Goal: Task Accomplishment & Management: Use online tool/utility

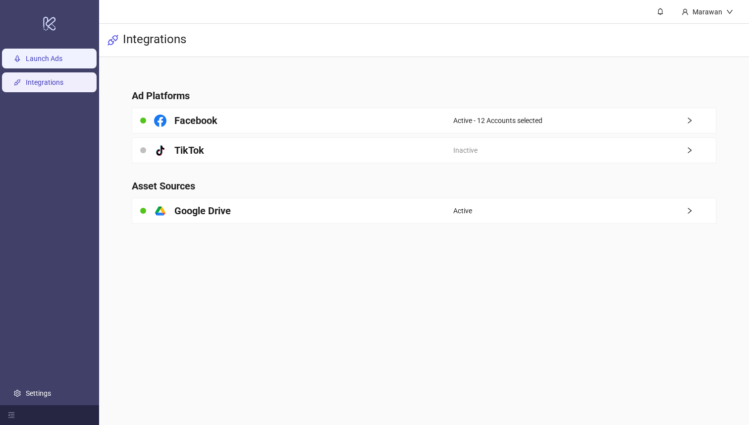
click at [62, 63] on link "Launch Ads" at bounding box center [44, 59] width 37 height 8
click at [43, 63] on link "Launch Ads" at bounding box center [44, 59] width 37 height 8
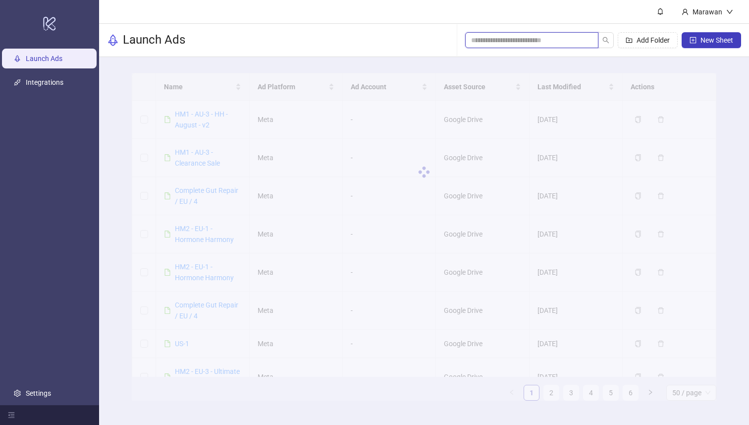
click at [499, 42] on input "search" at bounding box center [527, 40] width 113 height 11
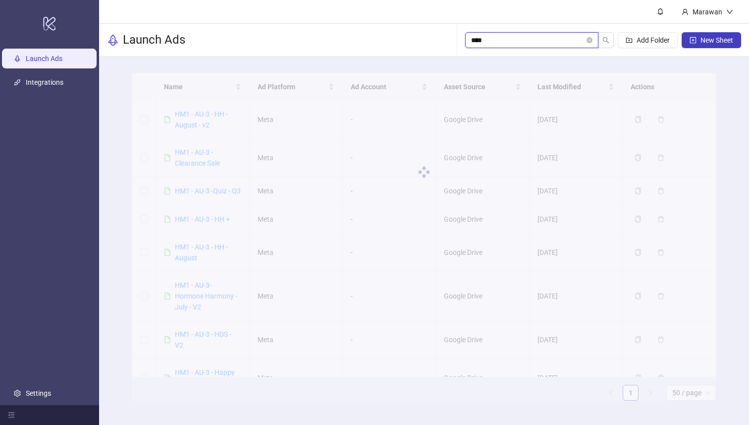
type input "****"
click at [208, 118] on div at bounding box center [424, 172] width 584 height 198
click at [208, 118] on div "HM1 - AU-3 - HH - August - v2" at bounding box center [208, 120] width 66 height 22
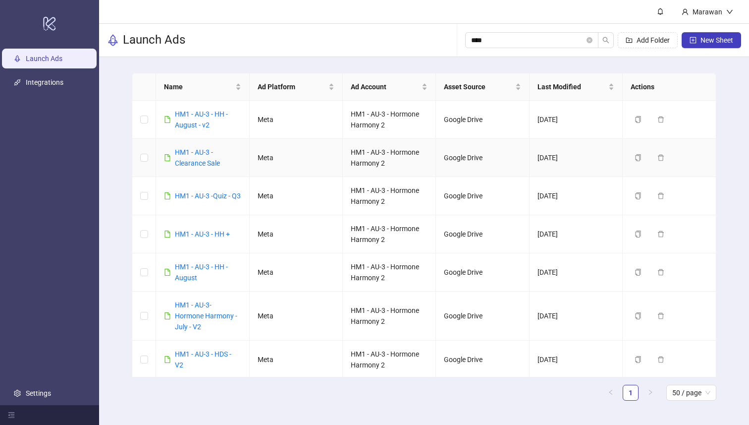
click at [188, 129] on div "HM1 - AU-3 - HH - August - v2" at bounding box center [208, 120] width 66 height 22
click at [189, 123] on link "HM1 - AU-3 - HH - August - v2" at bounding box center [201, 119] width 53 height 19
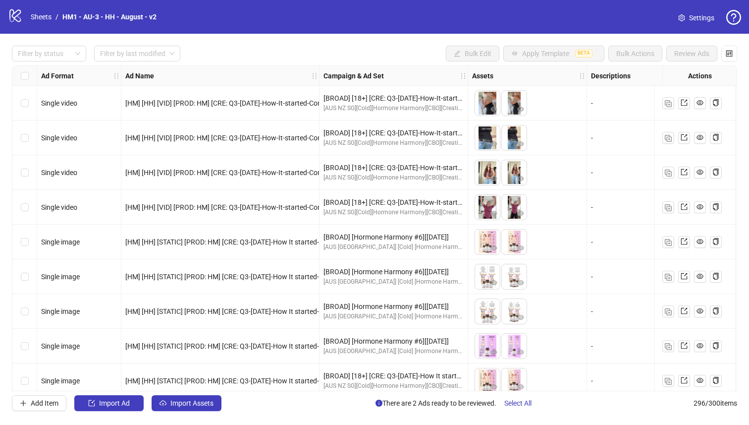
click at [80, 66] on div "Ad Format" at bounding box center [79, 76] width 84 height 20
click at [66, 60] on div "Filter by status" at bounding box center [49, 54] width 74 height 16
click at [55, 77] on div "Draft" at bounding box center [49, 73] width 58 height 11
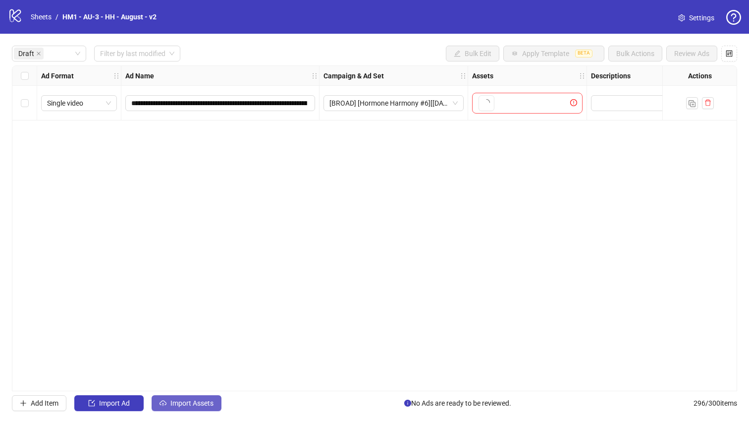
click at [203, 402] on span "Import Assets" at bounding box center [191, 403] width 43 height 8
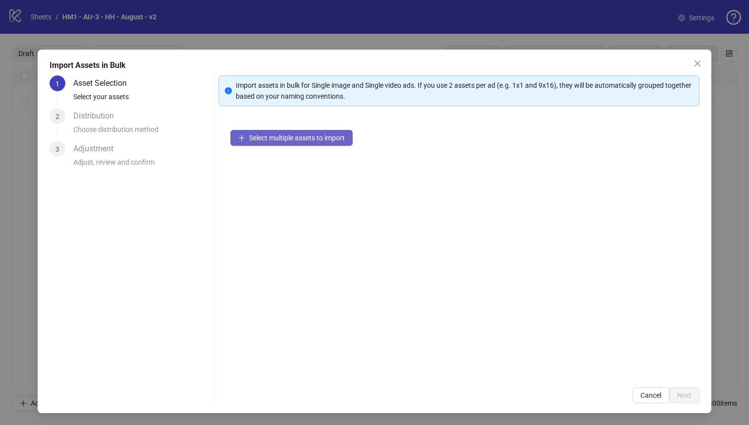
click at [335, 139] on span "Select multiple assets to import" at bounding box center [297, 138] width 96 height 8
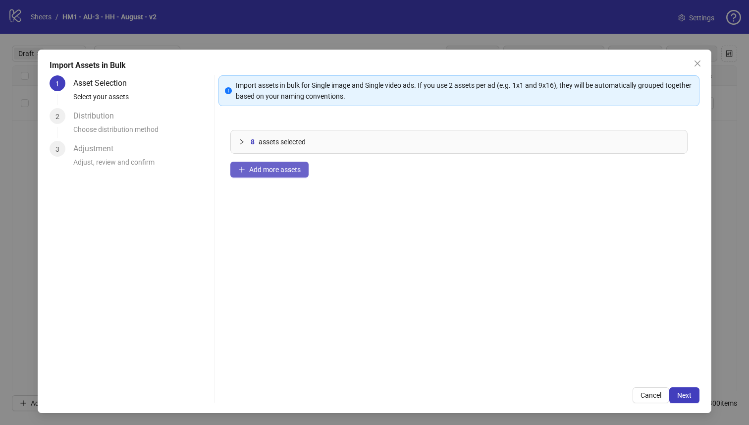
click at [263, 177] on button "Add more assets" at bounding box center [269, 170] width 78 height 16
click at [679, 400] on button "Next" at bounding box center [684, 395] width 30 height 16
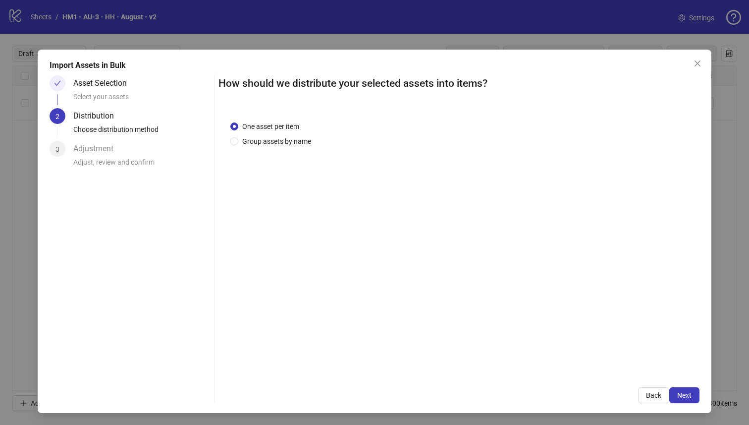
click at [253, 148] on div "One asset per item Group assets by name" at bounding box center [460, 242] width 482 height 267
click at [253, 144] on span "Group assets by name" at bounding box center [276, 141] width 77 height 11
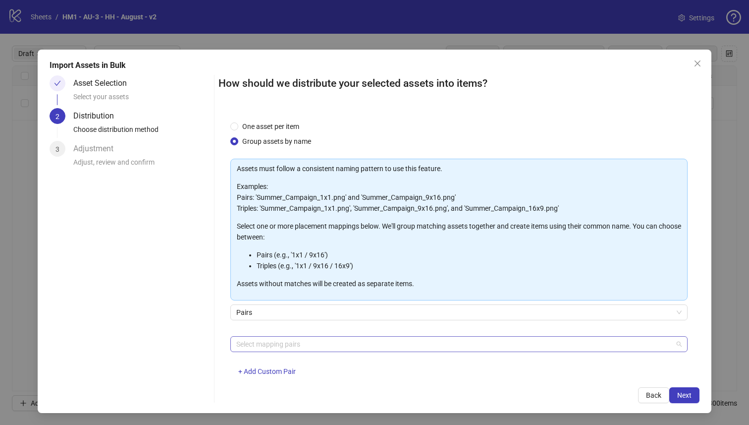
click at [326, 340] on div at bounding box center [453, 344] width 443 height 14
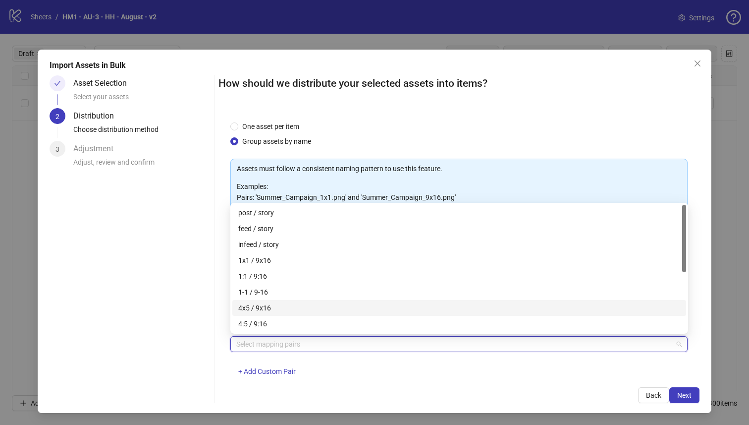
click at [325, 304] on div "4x5 / 9x16" at bounding box center [459, 307] width 442 height 11
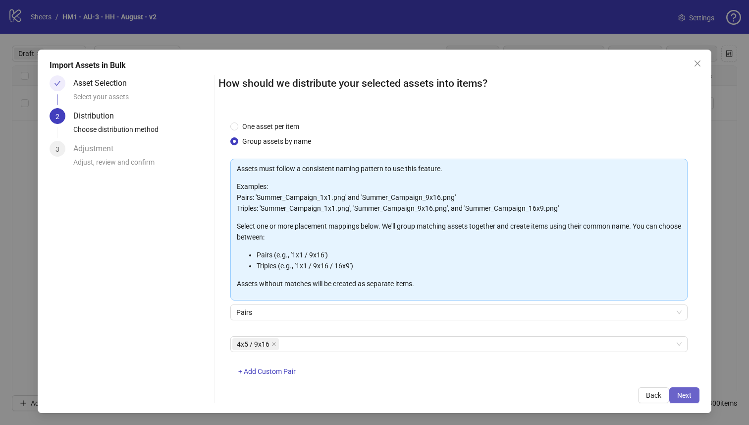
click at [679, 392] on span "Next" at bounding box center [684, 395] width 14 height 8
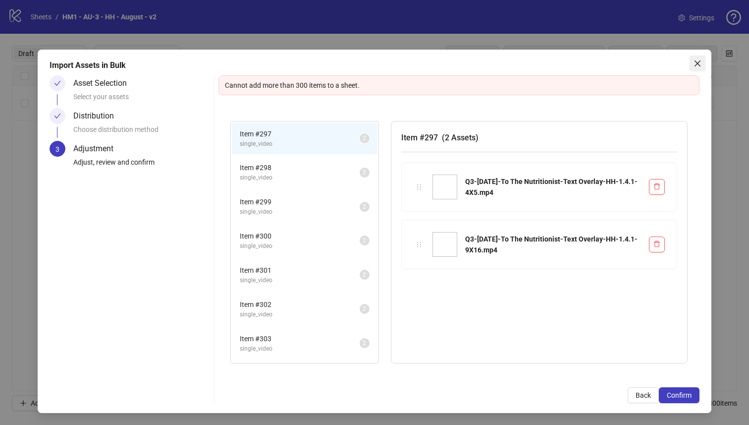
click at [698, 66] on icon "close" at bounding box center [698, 63] width 8 height 8
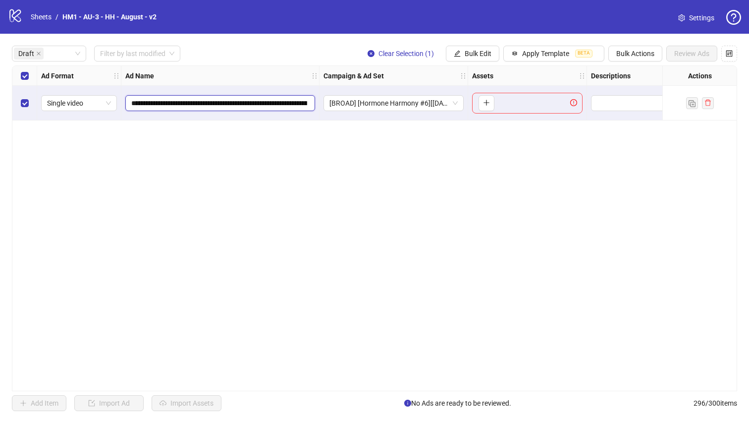
click at [236, 100] on input "**********" at bounding box center [219, 103] width 176 height 11
drag, startPoint x: 231, startPoint y: 101, endPoint x: 191, endPoint y: 102, distance: 40.6
click at [191, 102] on input "**********" at bounding box center [219, 103] width 176 height 11
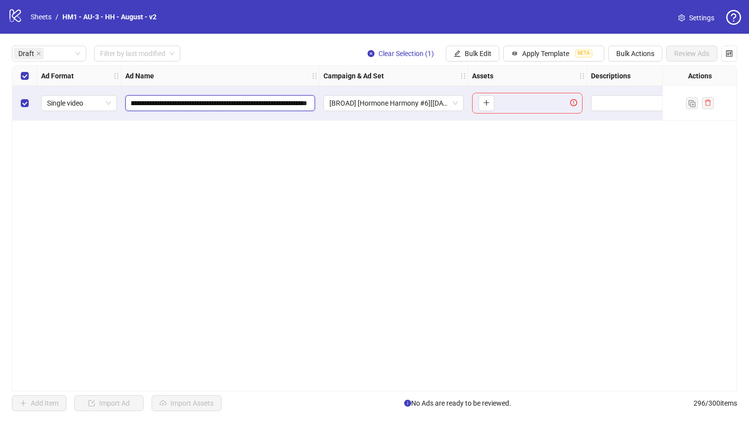
drag, startPoint x: 149, startPoint y: 102, endPoint x: 450, endPoint y: 123, distance: 302.0
click at [450, 123] on div "**********" at bounding box center [374, 228] width 725 height 326
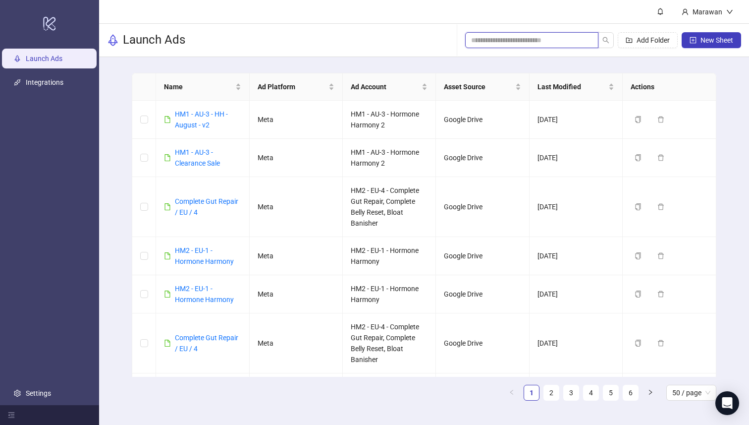
click at [530, 42] on input "search" at bounding box center [527, 40] width 113 height 11
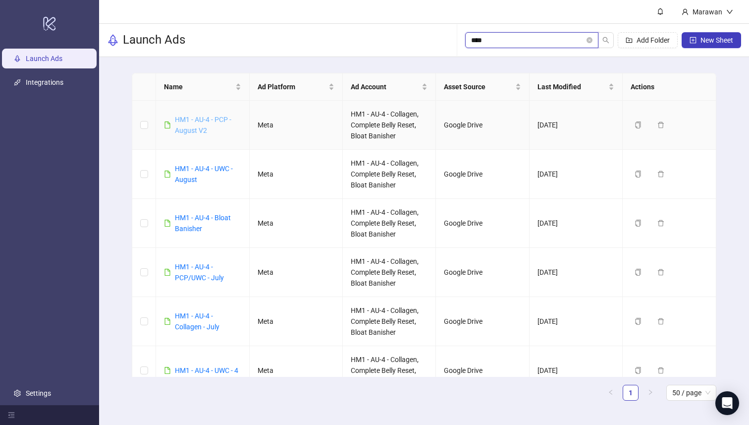
type input "****"
click at [205, 116] on link "HM1 - AU-4 - PCP - August V2" at bounding box center [203, 124] width 56 height 19
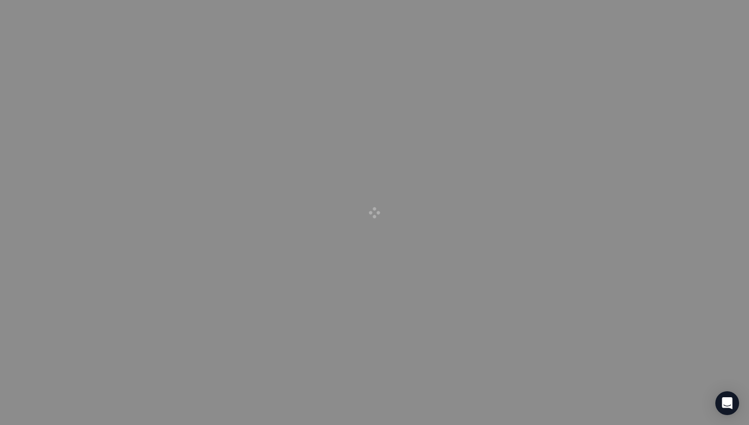
click at [202, 126] on div at bounding box center [374, 212] width 749 height 425
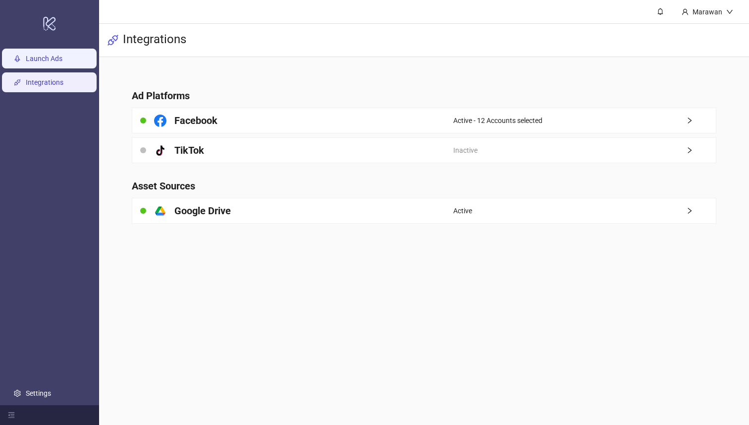
click at [47, 62] on link "Launch Ads" at bounding box center [44, 59] width 37 height 8
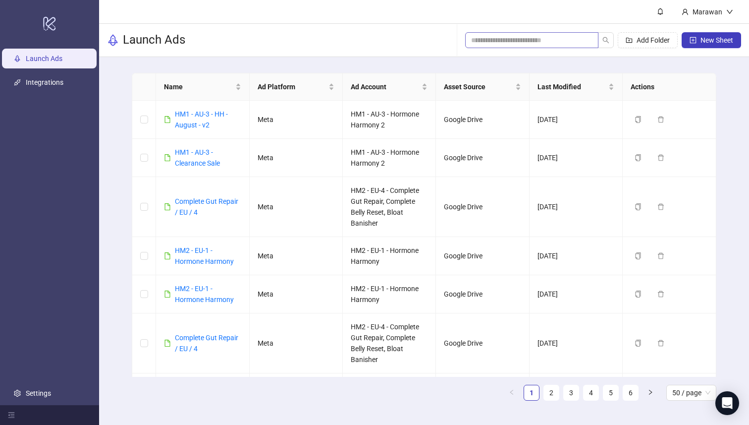
click at [493, 32] on span at bounding box center [531, 40] width 133 height 16
click at [500, 43] on input "search" at bounding box center [527, 40] width 113 height 11
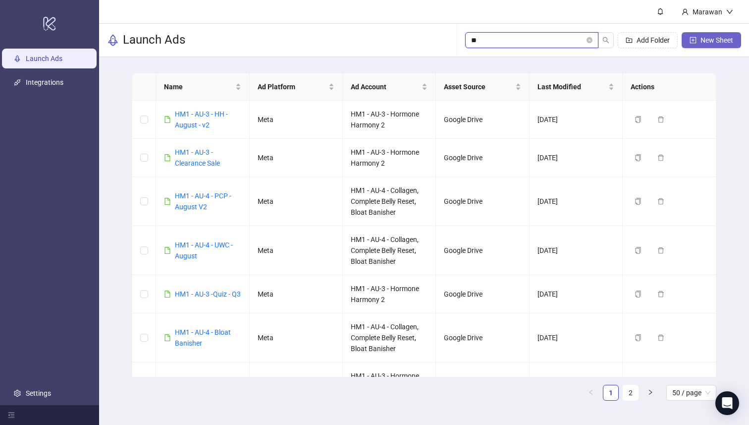
type input "**"
click at [704, 38] on span "New Sheet" at bounding box center [717, 40] width 33 height 8
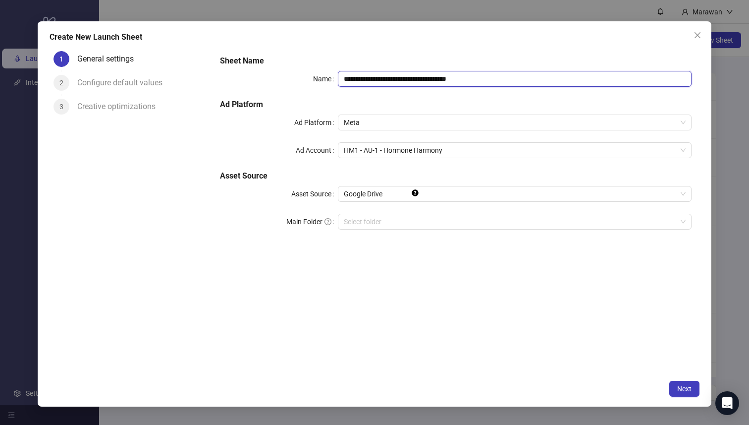
click at [424, 85] on input "**********" at bounding box center [515, 79] width 354 height 16
click at [378, 78] on input "**********" at bounding box center [515, 79] width 354 height 16
drag, startPoint x: 385, startPoint y: 79, endPoint x: 541, endPoint y: 79, distance: 155.6
click at [540, 80] on input "**********" at bounding box center [515, 79] width 354 height 16
click at [472, 154] on span "HM1 - AU-1 - Hormone Harmony" at bounding box center [515, 150] width 342 height 15
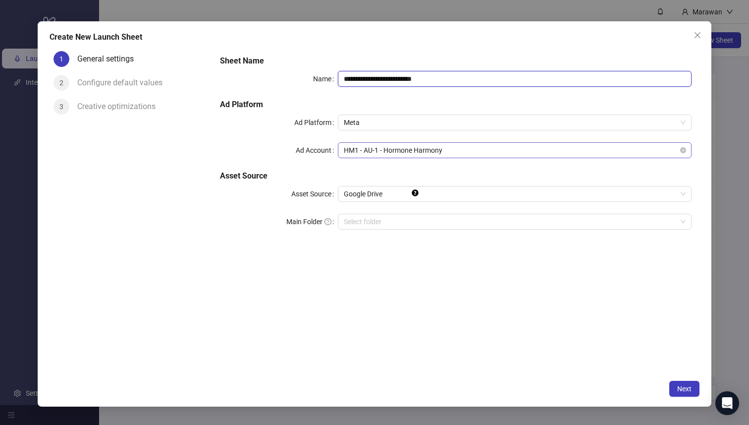
type input "**********"
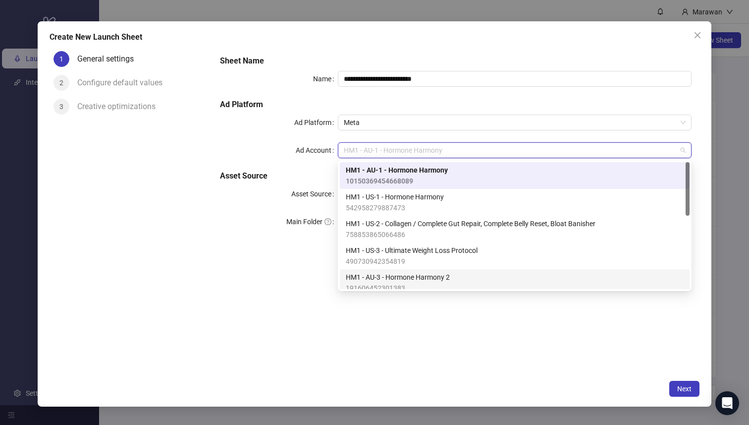
click at [478, 278] on div "HM1 - AU-3 - Hormone Harmony 2 191606452301383" at bounding box center [515, 283] width 338 height 22
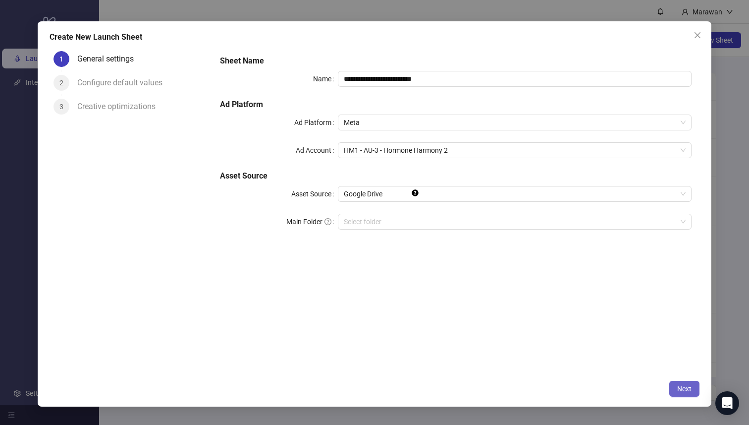
click at [688, 386] on span "Next" at bounding box center [684, 388] width 14 height 8
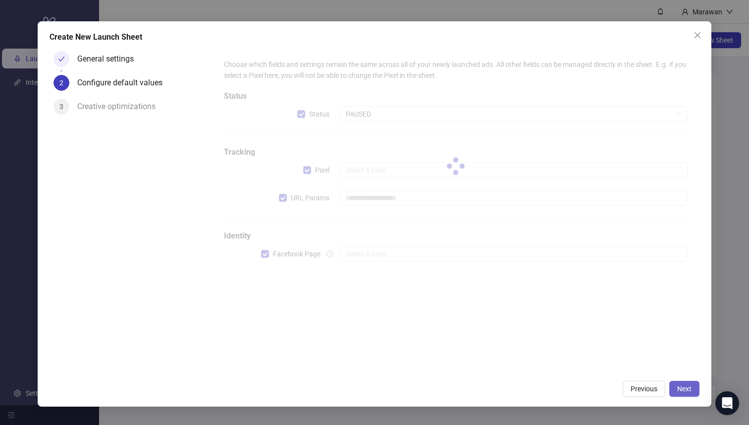
type input "**********"
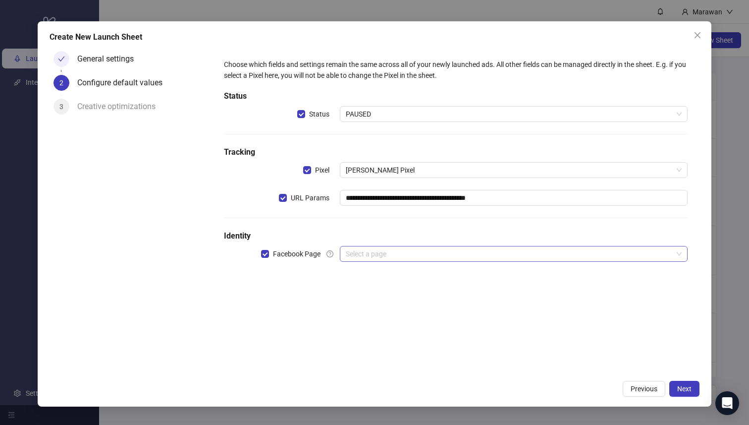
click at [497, 245] on div "**********" at bounding box center [456, 166] width 472 height 222
click at [497, 250] on input "search" at bounding box center [509, 253] width 327 height 15
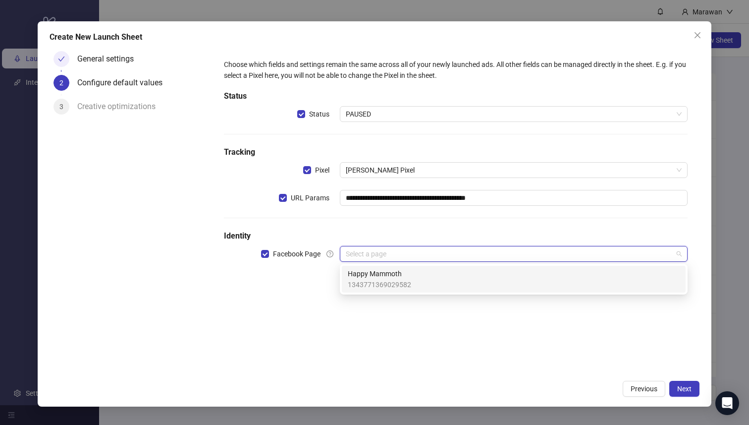
click at [492, 274] on div "Happy Mammoth 1343771369029582" at bounding box center [514, 279] width 332 height 22
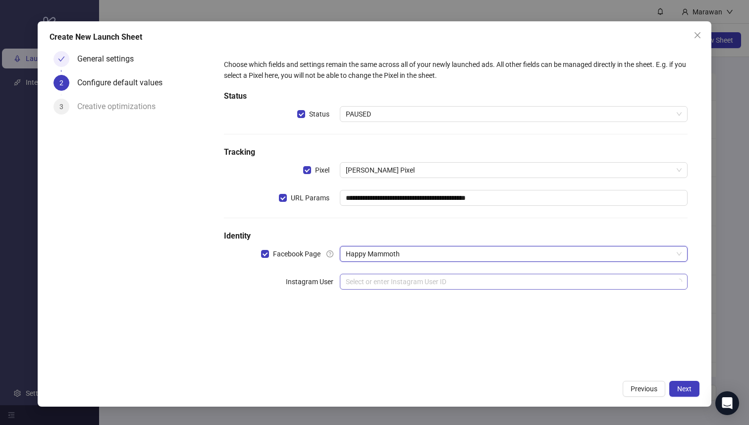
click at [491, 288] on input "search" at bounding box center [509, 281] width 327 height 15
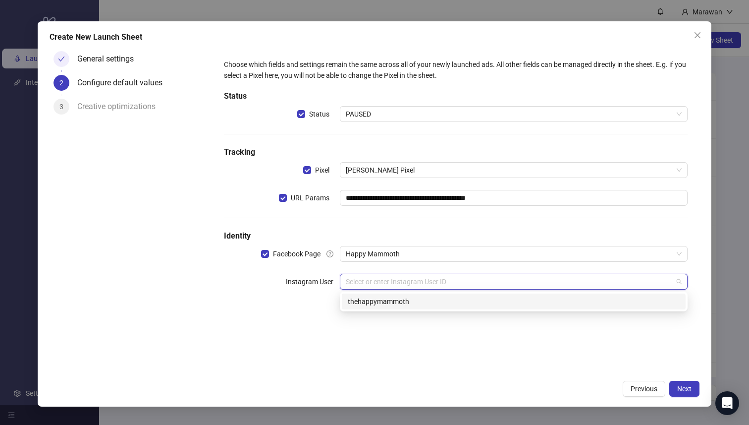
click at [474, 302] on div "thehappymammoth" at bounding box center [514, 301] width 332 height 11
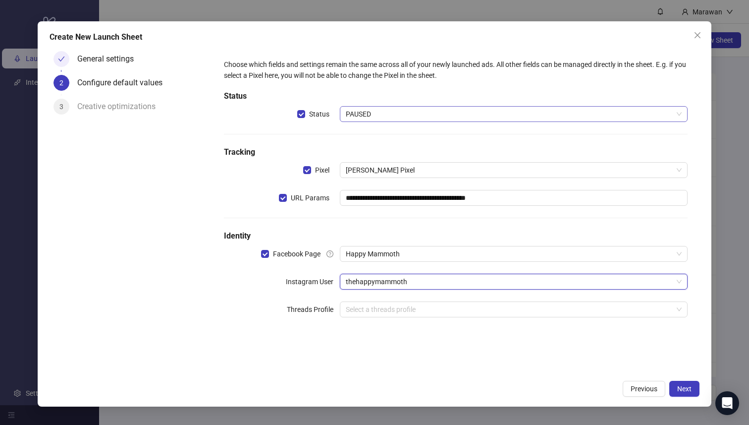
click at [466, 115] on span "PAUSED" at bounding box center [514, 114] width 336 height 15
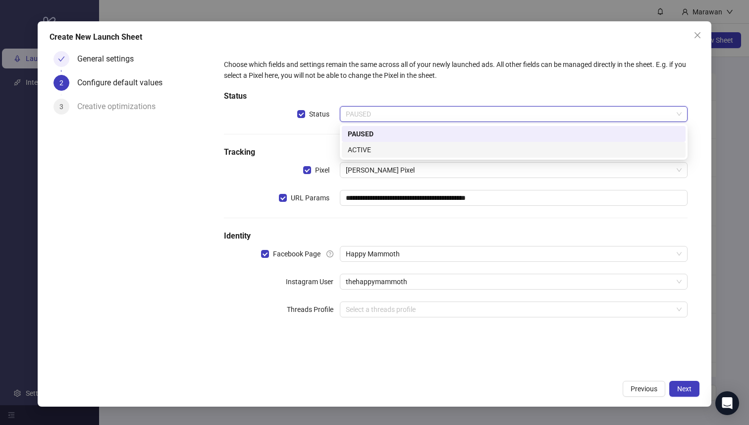
click at [444, 146] on div "ACTIVE" at bounding box center [514, 149] width 332 height 11
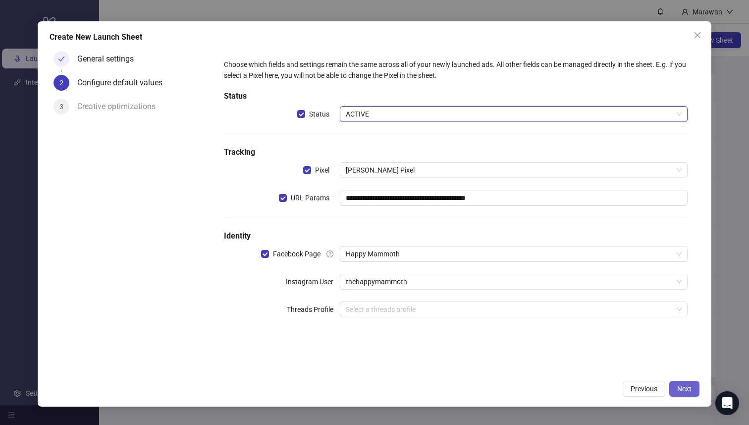
click at [692, 387] on button "Next" at bounding box center [684, 389] width 30 height 16
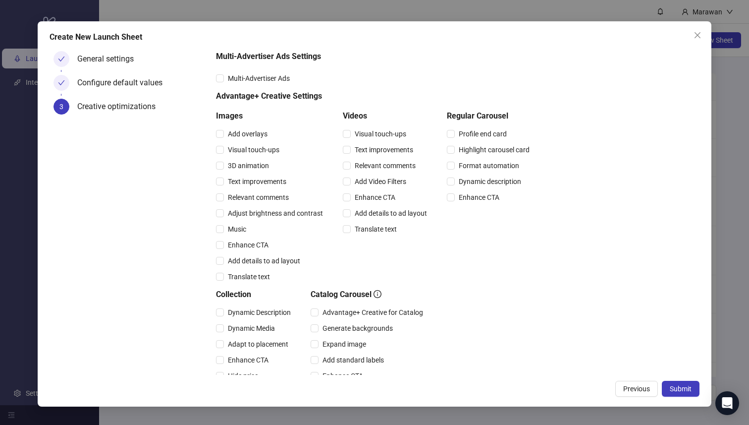
scroll to position [40, 0]
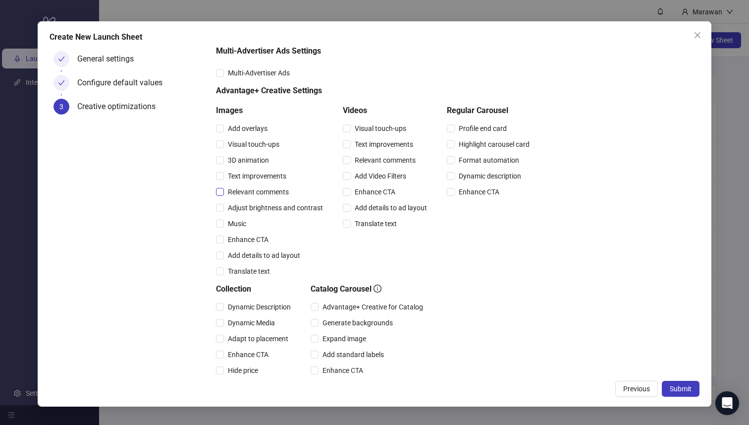
click at [279, 192] on span "Relevant comments" at bounding box center [258, 191] width 69 height 11
click at [395, 162] on span "Relevant comments" at bounding box center [385, 160] width 69 height 11
click at [697, 392] on button "Submit" at bounding box center [681, 389] width 38 height 16
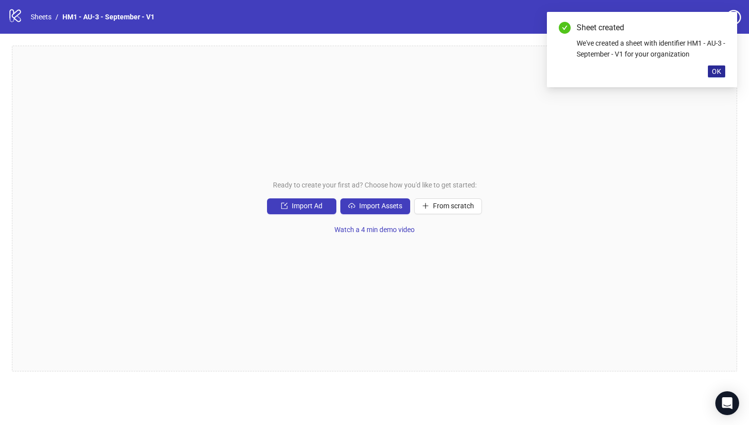
click at [714, 66] on button "OK" at bounding box center [716, 71] width 17 height 12
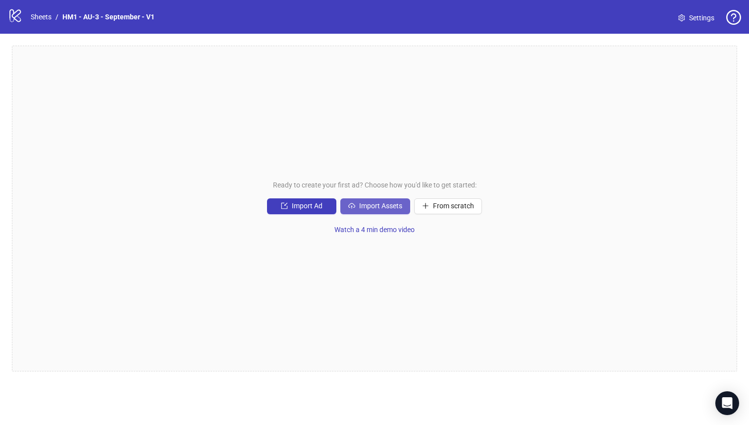
click at [397, 205] on span "Import Assets" at bounding box center [380, 206] width 43 height 8
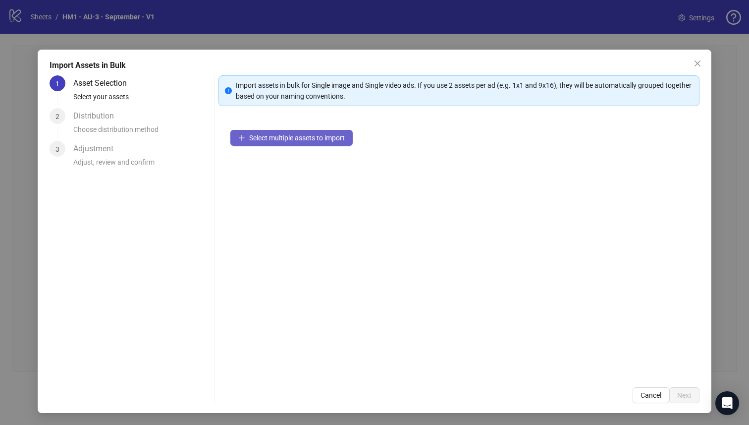
click at [271, 135] on span "Select multiple assets to import" at bounding box center [297, 138] width 96 height 8
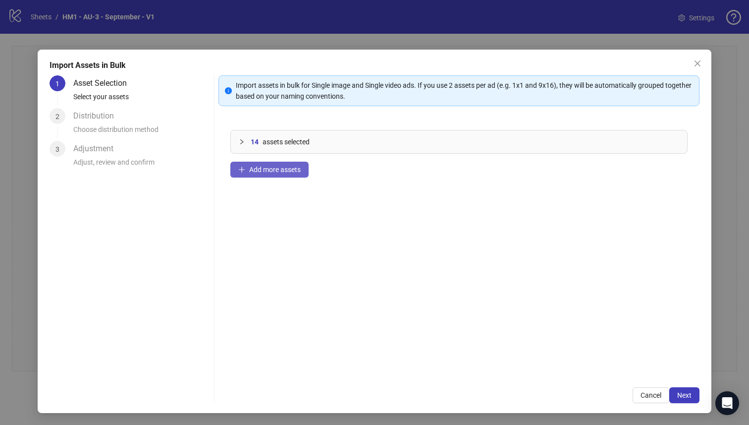
click at [276, 174] on button "Add more assets" at bounding box center [269, 170] width 78 height 16
click at [680, 394] on span "Next" at bounding box center [684, 395] width 14 height 8
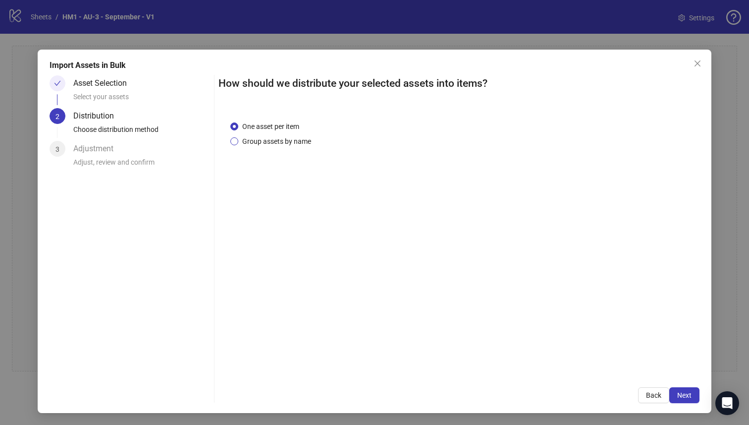
click at [286, 141] on span "Group assets by name" at bounding box center [276, 141] width 77 height 11
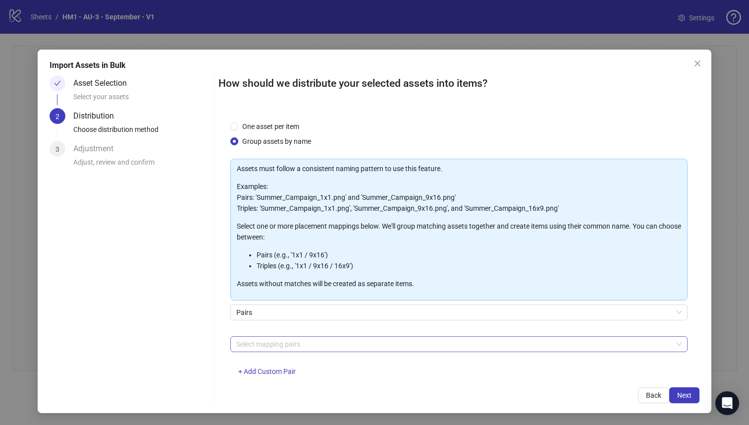
click at [358, 343] on div at bounding box center [453, 344] width 443 height 14
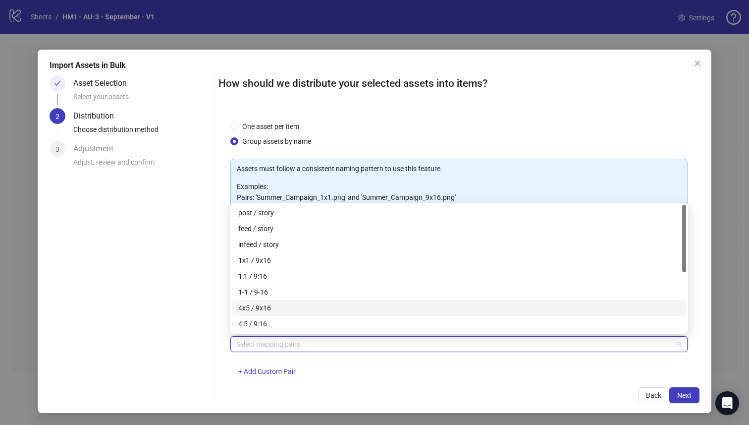
click at [348, 309] on div "4x5 / 9x16" at bounding box center [459, 307] width 442 height 11
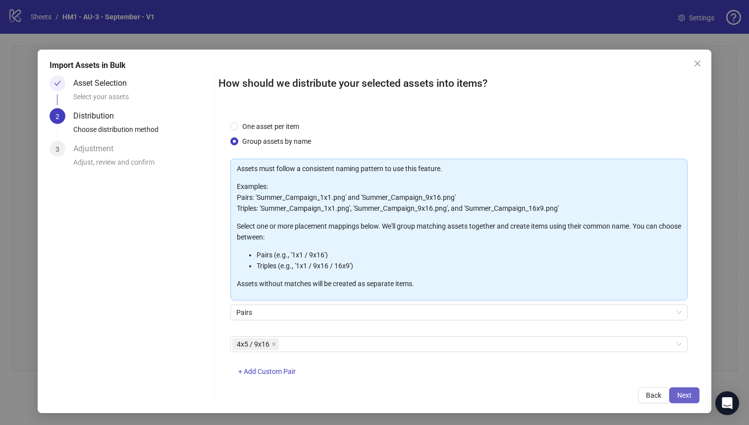
click at [681, 395] on span "Next" at bounding box center [684, 395] width 14 height 8
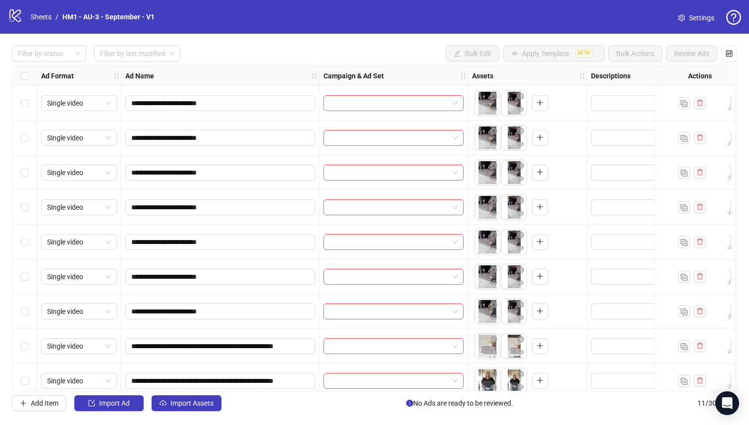
scroll to position [81, 0]
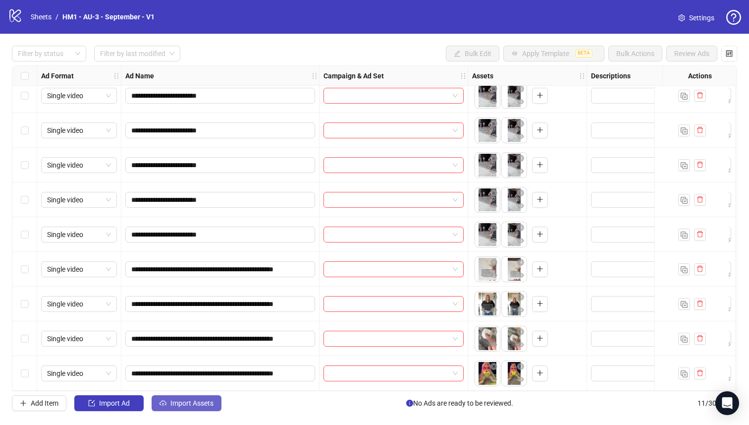
click at [201, 402] on span "Import Assets" at bounding box center [191, 403] width 43 height 8
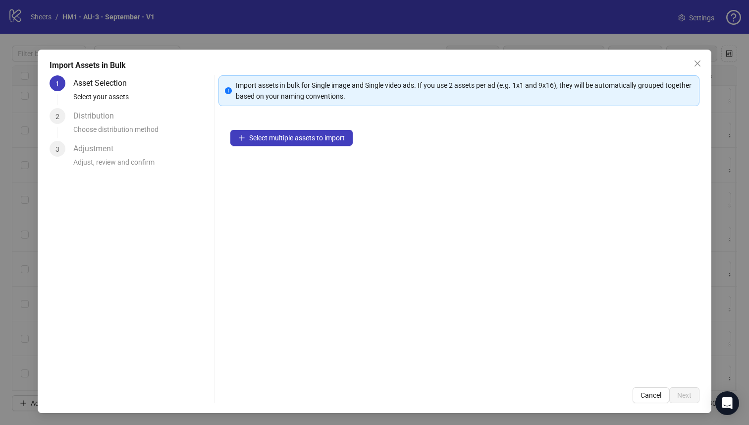
click at [324, 148] on div "Select multiple assets to import" at bounding box center [460, 246] width 482 height 257
click at [324, 142] on button "Select multiple assets to import" at bounding box center [291, 138] width 122 height 16
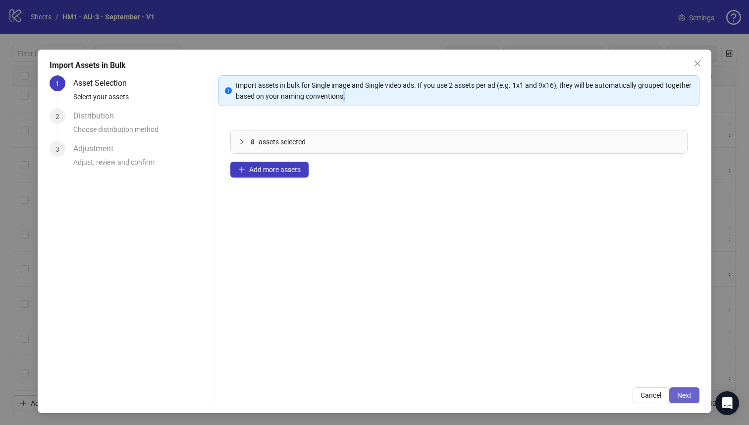
click at [688, 393] on span "Next" at bounding box center [684, 395] width 14 height 8
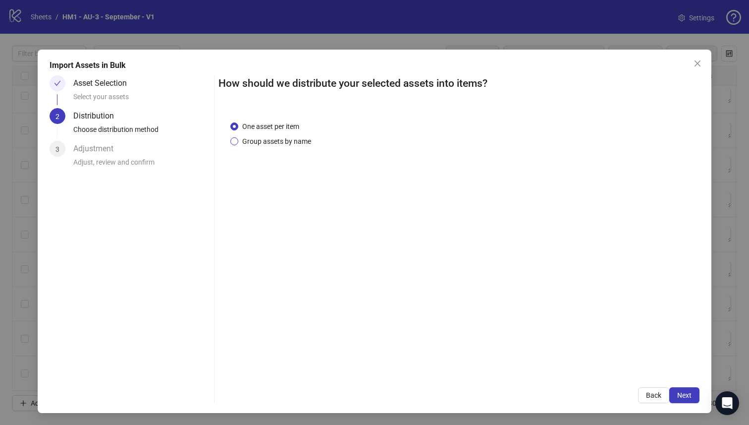
click at [305, 145] on span "Group assets by name" at bounding box center [276, 141] width 77 height 11
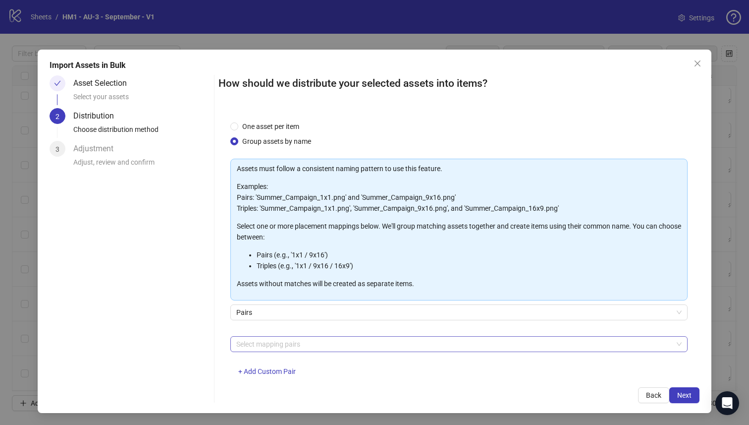
click at [328, 345] on div at bounding box center [453, 344] width 443 height 14
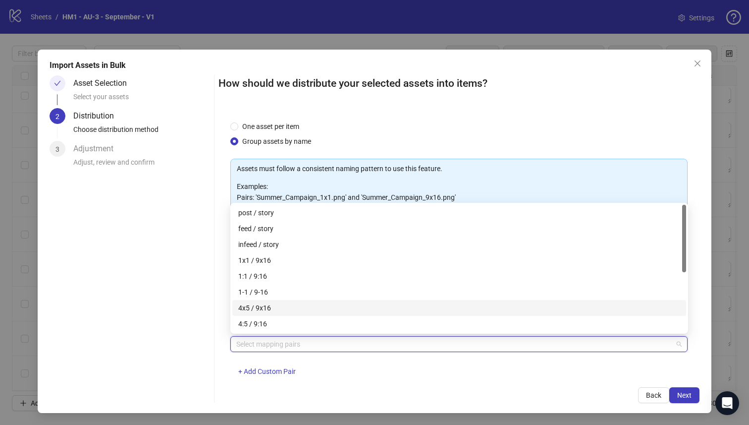
click at [322, 308] on div "4x5 / 9x16" at bounding box center [459, 307] width 442 height 11
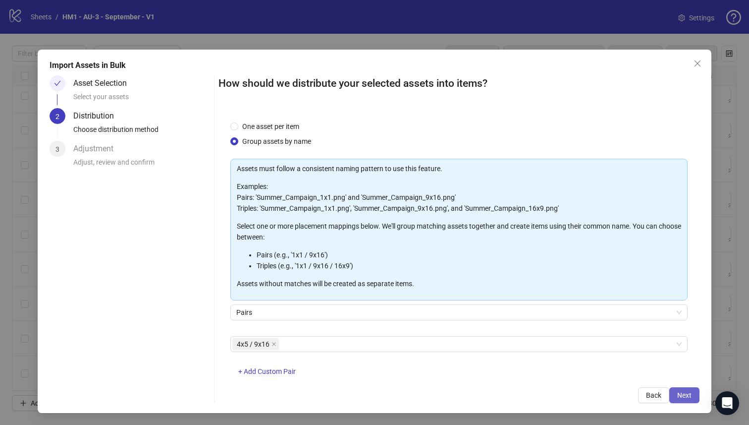
click at [695, 391] on button "Next" at bounding box center [684, 395] width 30 height 16
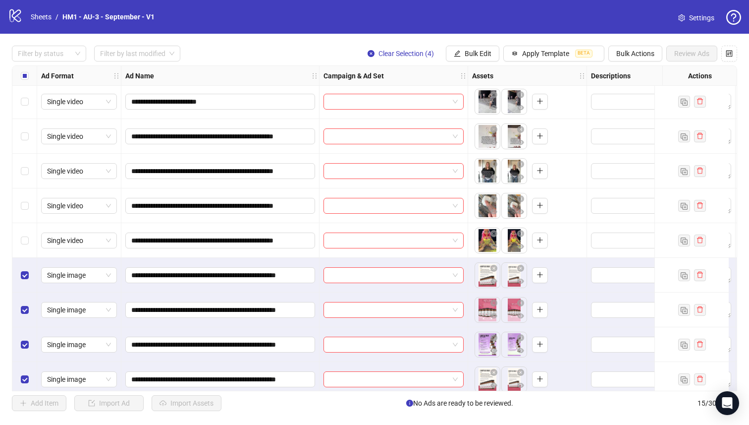
scroll to position [219, 0]
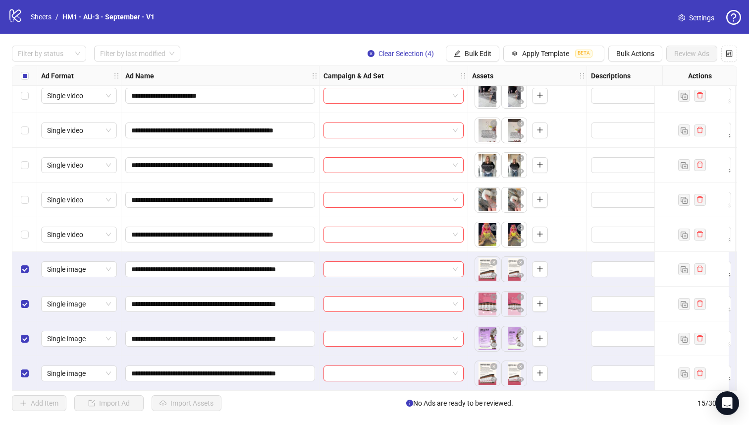
click at [20, 75] on div "Select all rows" at bounding box center [24, 76] width 25 height 20
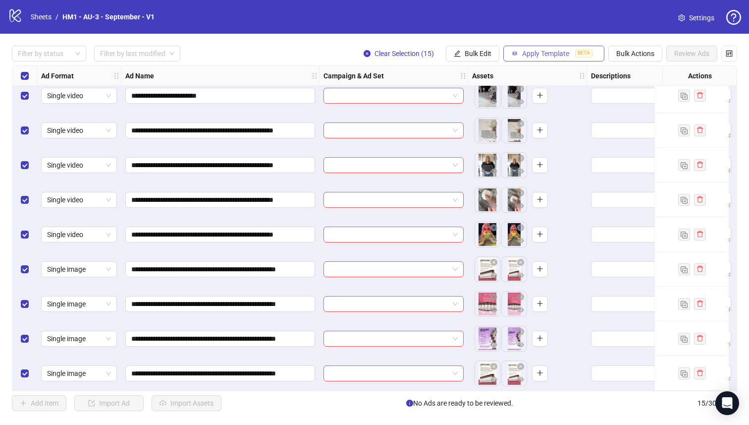
click at [578, 52] on span "BETA" at bounding box center [583, 54] width 17 height 8
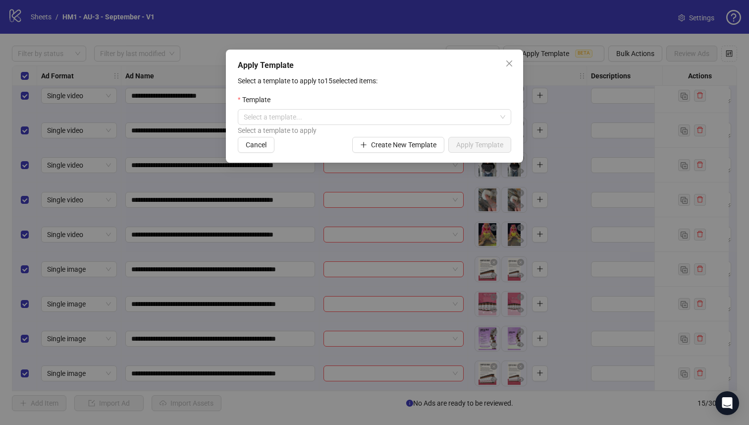
click at [463, 128] on div "Select a template to apply" at bounding box center [375, 130] width 274 height 11
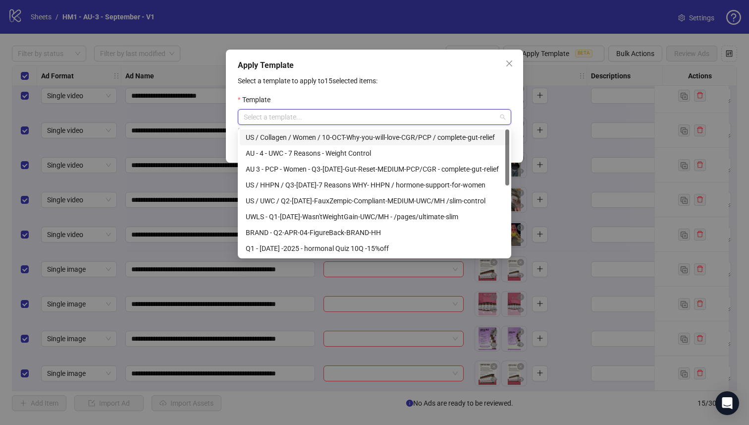
click at [461, 114] on input "search" at bounding box center [370, 117] width 253 height 15
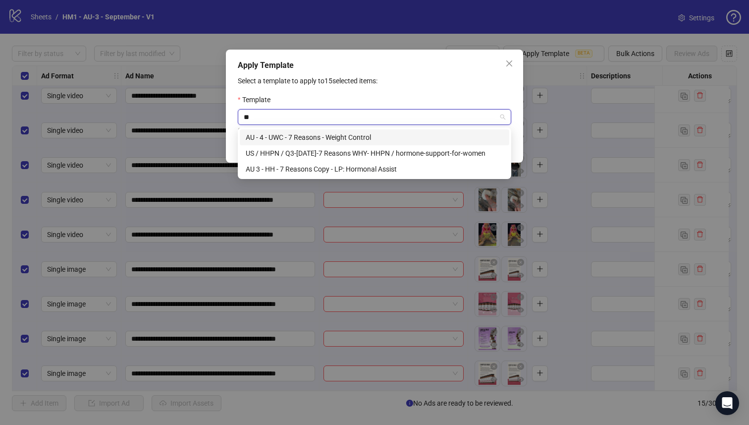
type input "***"
click at [429, 137] on div "AU - 4 - UWC - 7 Reasons - Weight Control" at bounding box center [375, 137] width 258 height 11
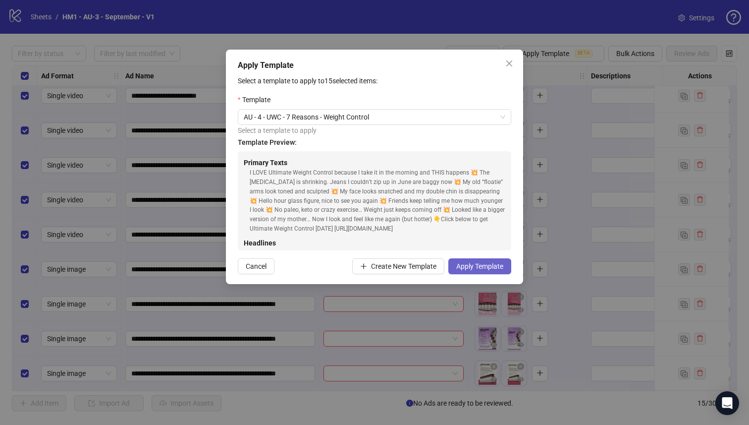
click at [481, 261] on button "Apply Template" at bounding box center [479, 266] width 63 height 16
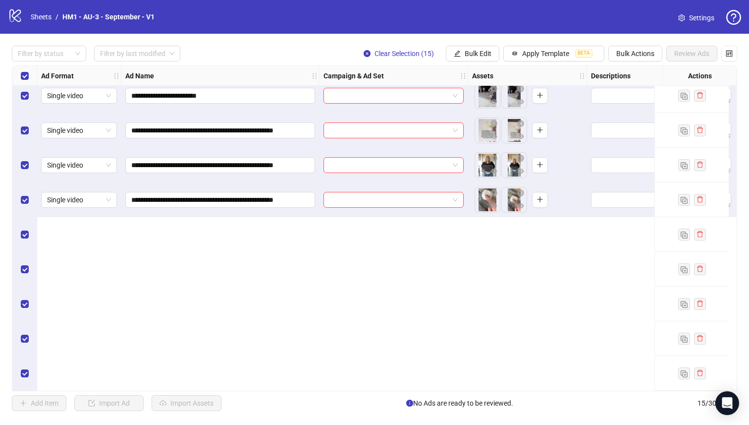
scroll to position [0, 0]
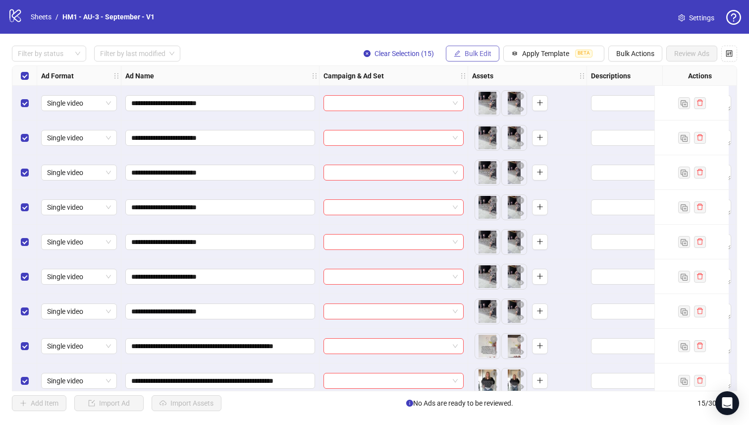
click at [461, 53] on button "Bulk Edit" at bounding box center [473, 54] width 54 height 16
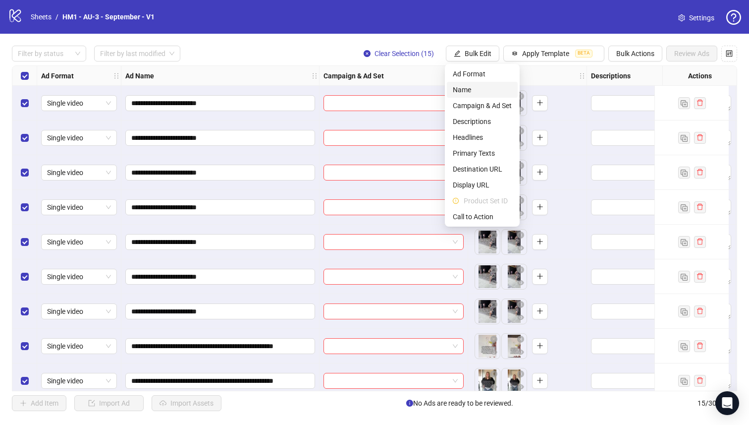
click at [459, 84] on span "Name" at bounding box center [482, 89] width 59 height 11
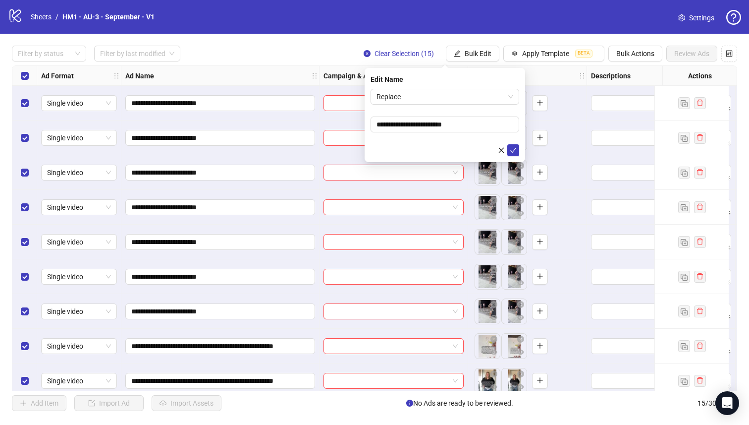
click at [439, 83] on div "Edit Name" at bounding box center [445, 79] width 149 height 11
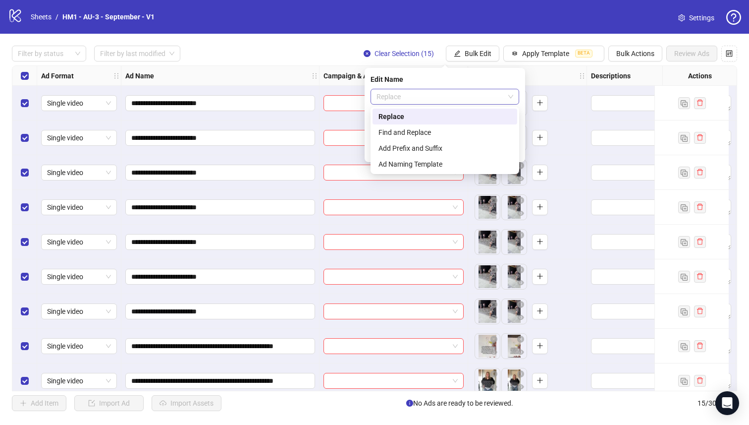
click at [438, 102] on span "Replace" at bounding box center [445, 96] width 137 height 15
click at [429, 149] on div "Add Prefix and Suffix" at bounding box center [445, 148] width 133 height 11
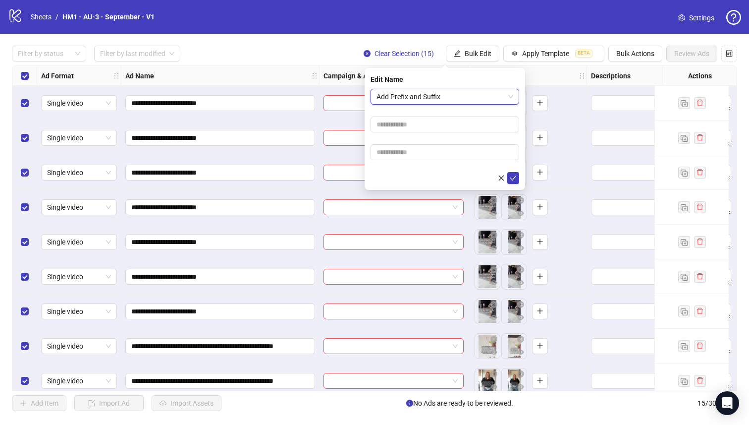
click at [407, 135] on form "Add Prefix and Suffix Add Prefix and Suffix" at bounding box center [445, 136] width 149 height 95
click at [407, 125] on input "text" at bounding box center [445, 124] width 149 height 16
type input "**********"
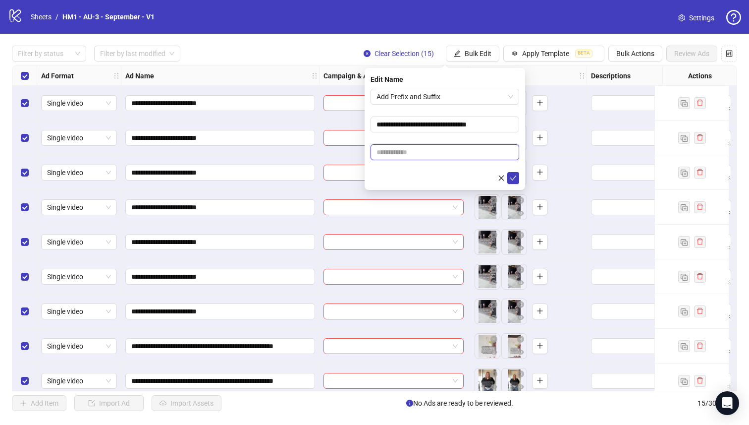
click at [459, 150] on input "text" at bounding box center [445, 152] width 149 height 16
paste input "**********"
type input "**********"
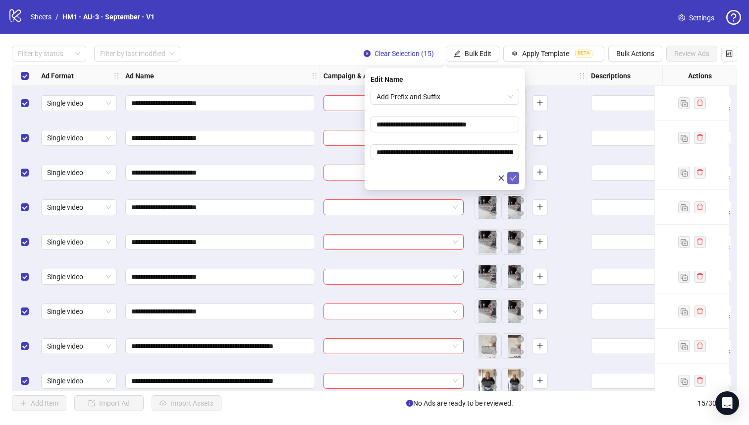
click at [512, 177] on icon "check" at bounding box center [513, 177] width 7 height 7
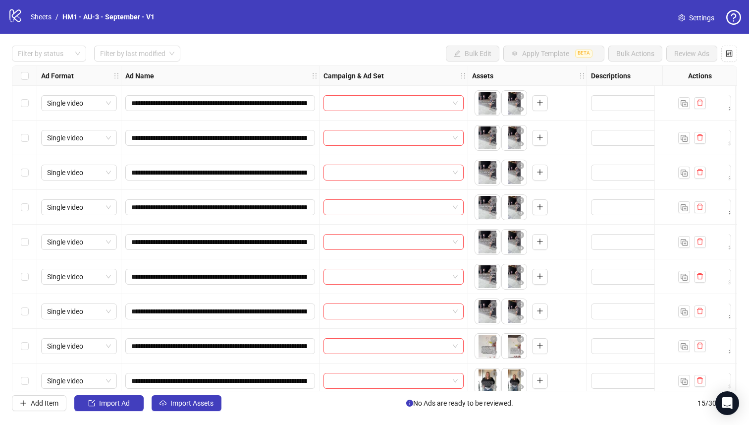
click at [25, 360] on div "Select row 8" at bounding box center [24, 346] width 25 height 35
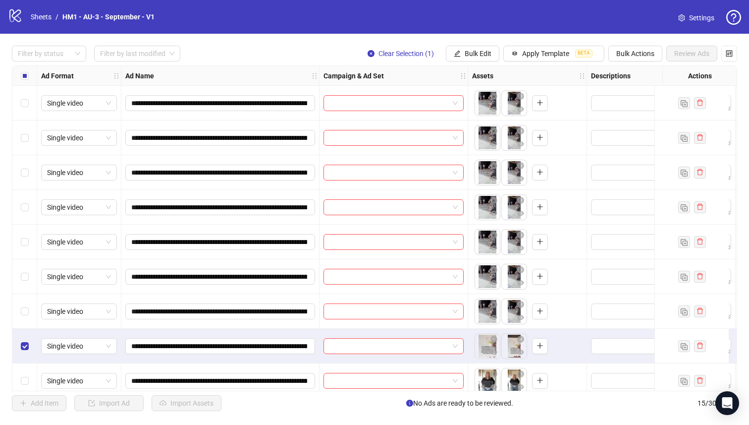
click at [27, 302] on div "Select row 7" at bounding box center [24, 311] width 25 height 35
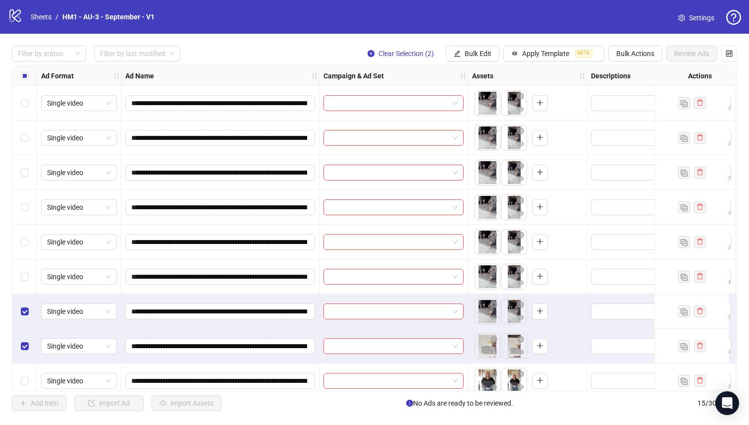
click at [34, 271] on div "Select row 6" at bounding box center [24, 276] width 25 height 35
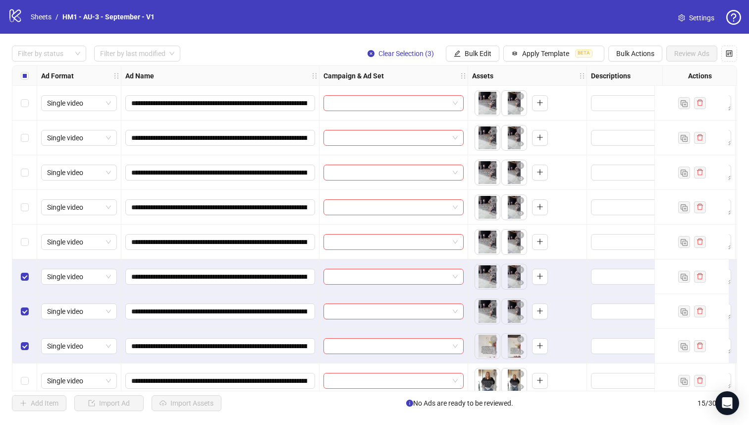
click at [31, 241] on div "Select row 5" at bounding box center [24, 241] width 25 height 35
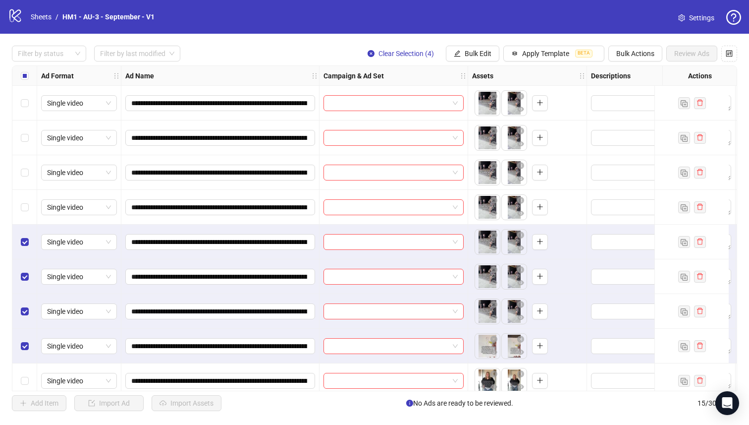
click at [30, 212] on div "Select row 4" at bounding box center [24, 207] width 25 height 35
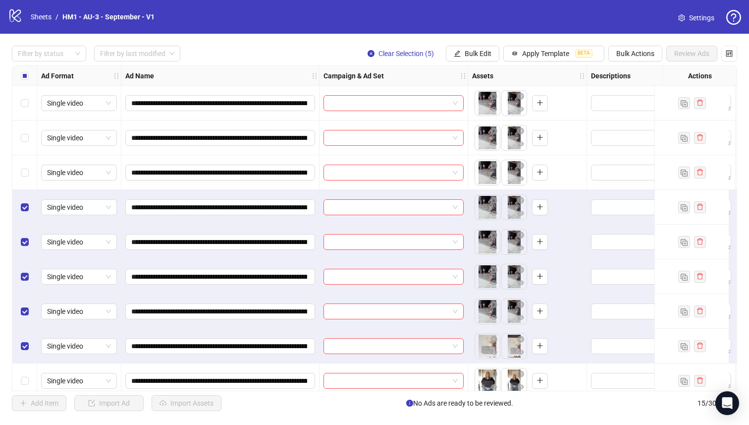
click at [29, 178] on div "Select row 3" at bounding box center [24, 172] width 25 height 35
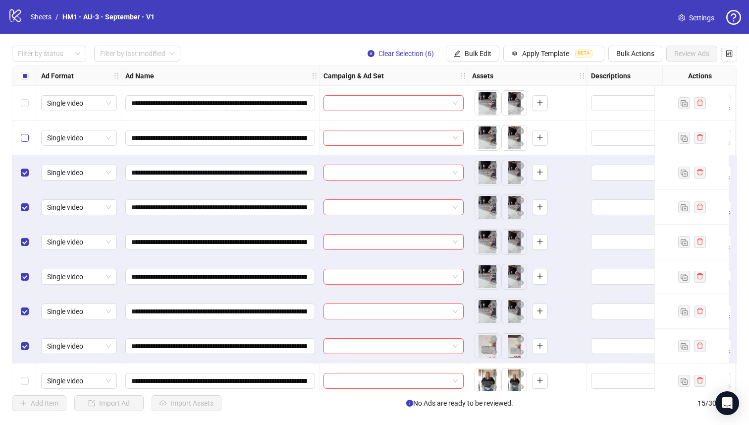
click at [28, 142] on label "Select row 2" at bounding box center [25, 137] width 8 height 11
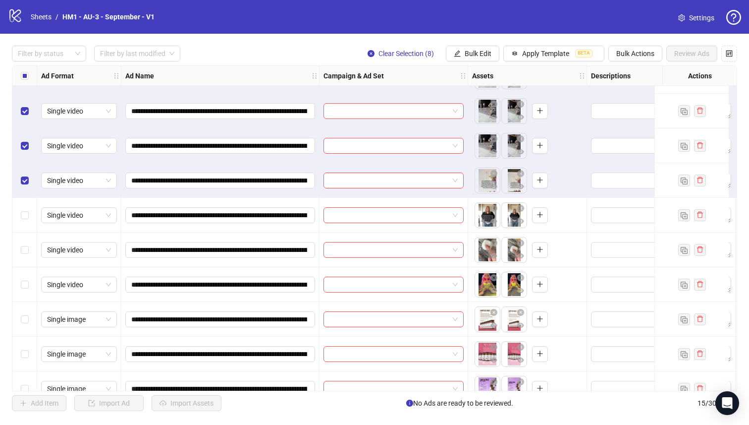
scroll to position [175, 0]
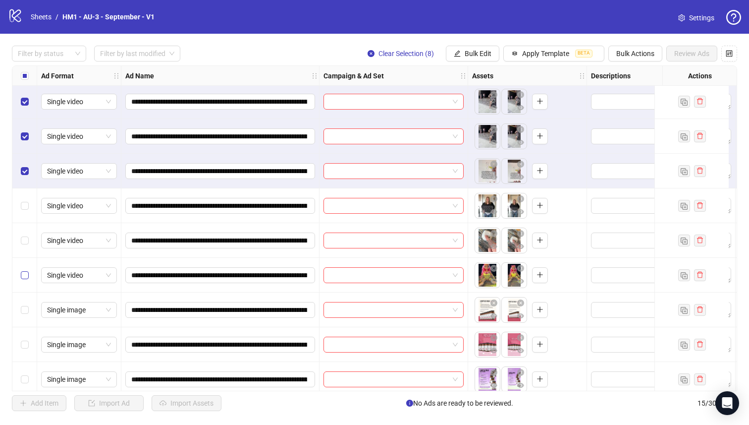
click at [22, 279] on label "Select row 11" at bounding box center [25, 275] width 8 height 11
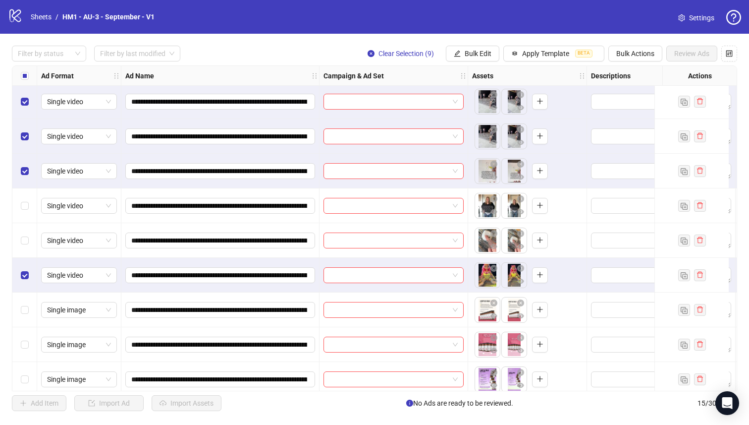
click at [21, 251] on div "Select row 10" at bounding box center [24, 240] width 25 height 35
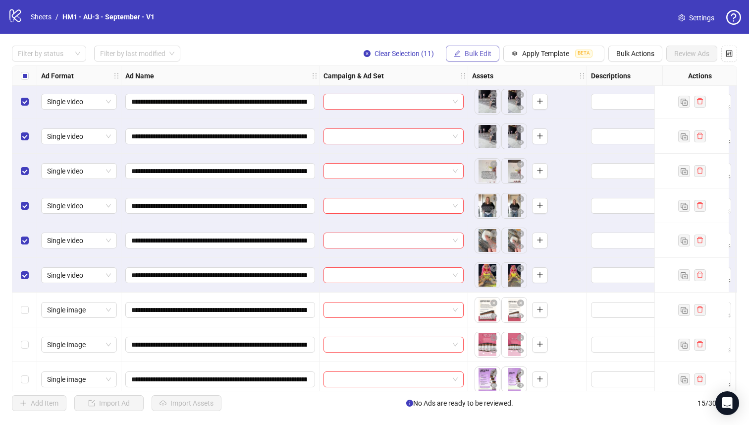
click at [479, 55] on span "Bulk Edit" at bounding box center [478, 54] width 27 height 8
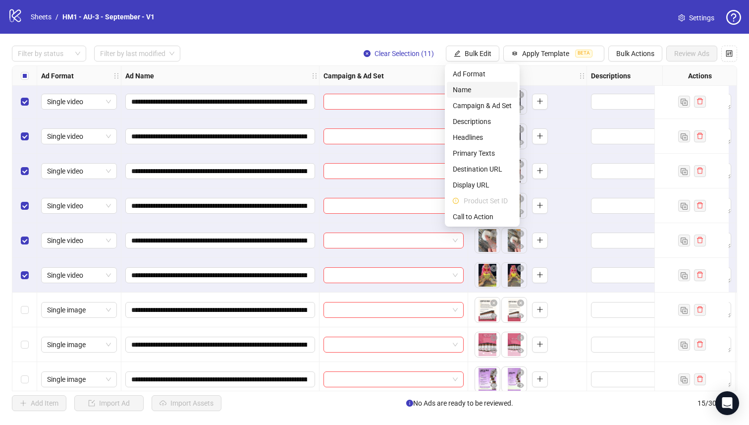
click at [480, 93] on span "Name" at bounding box center [482, 89] width 59 height 11
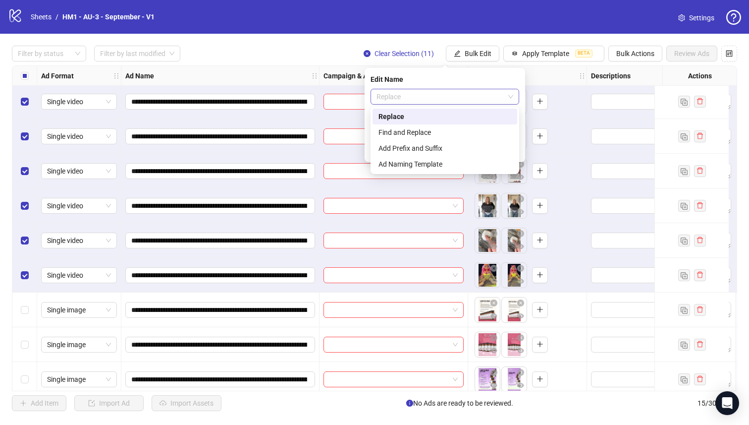
click at [465, 93] on span "Replace" at bounding box center [445, 96] width 137 height 15
click at [462, 134] on div "Find and Replace" at bounding box center [445, 132] width 133 height 11
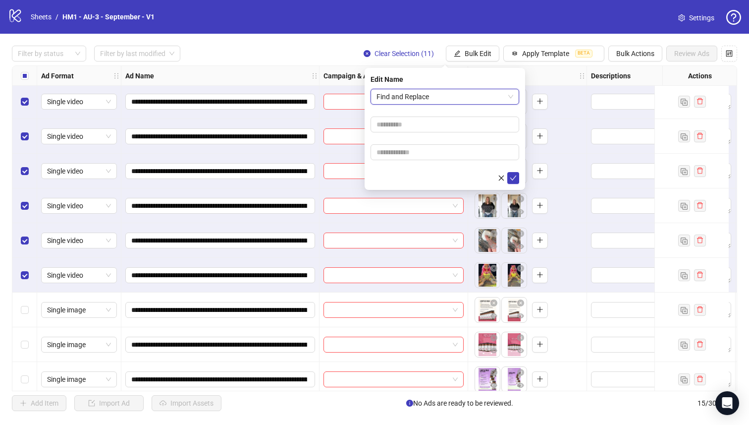
click at [462, 134] on form "Find and Replace Find and Replace" at bounding box center [445, 136] width 149 height 95
click at [461, 129] on input "text" at bounding box center [445, 124] width 149 height 16
type input "******"
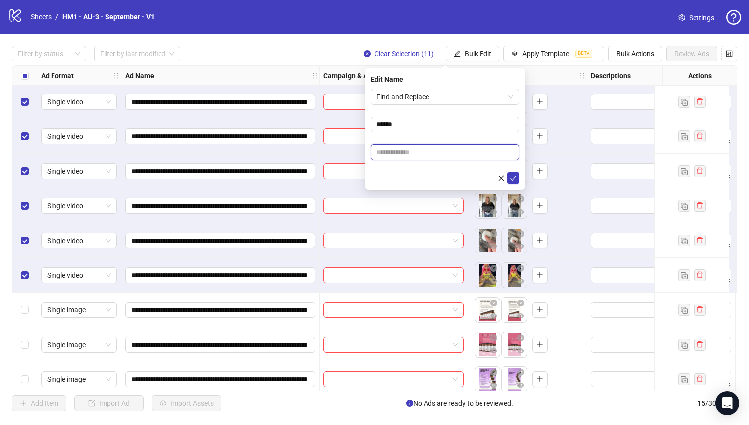
click at [457, 155] on input "text" at bounding box center [445, 152] width 149 height 16
type input "***"
click at [511, 179] on icon "check" at bounding box center [513, 177] width 7 height 7
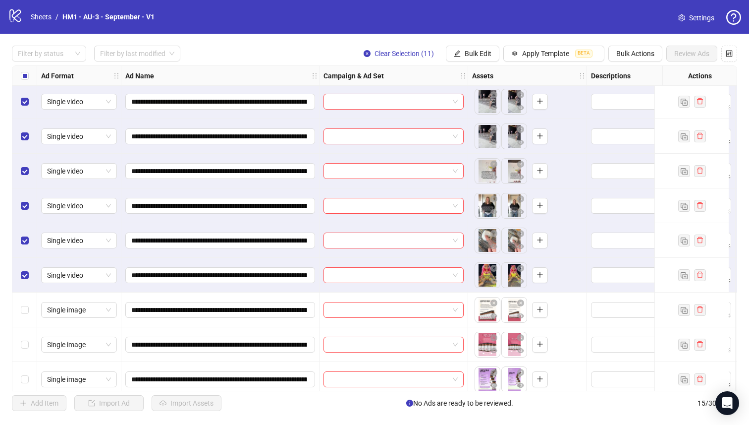
click at [24, 71] on label "Select all rows" at bounding box center [25, 75] width 8 height 11
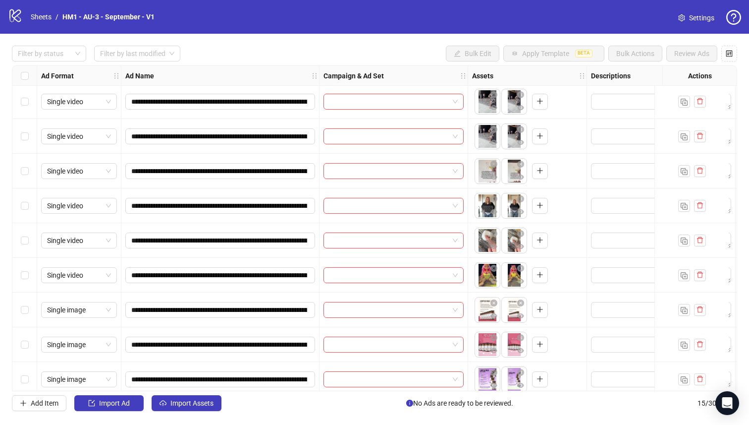
scroll to position [219, 0]
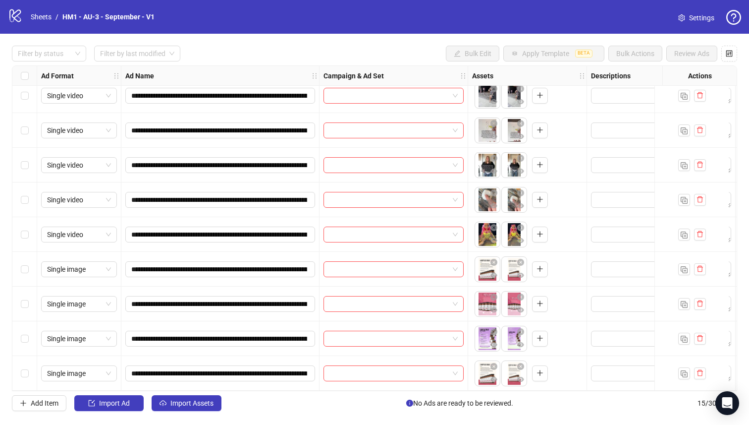
click at [38, 358] on div "Single image" at bounding box center [79, 373] width 84 height 35
click at [21, 374] on label "Select row 15" at bounding box center [25, 373] width 8 height 11
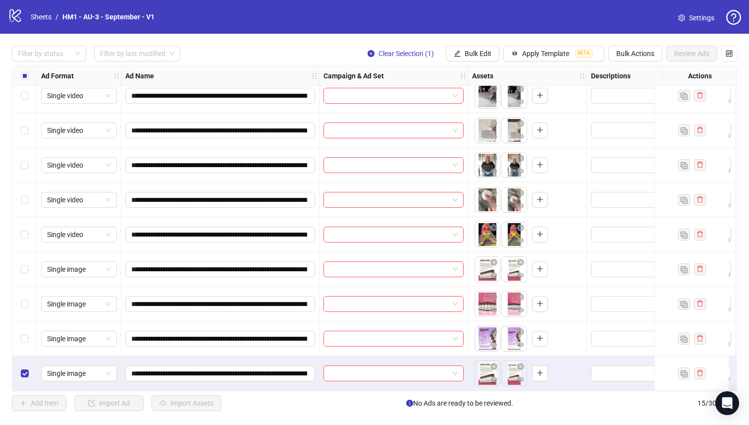
click at [20, 343] on div "Select row 14" at bounding box center [24, 338] width 25 height 35
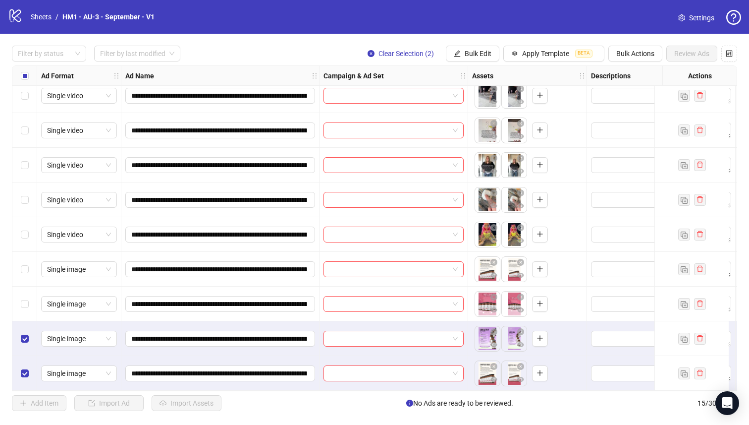
click at [21, 292] on div "Select row 13" at bounding box center [24, 303] width 25 height 35
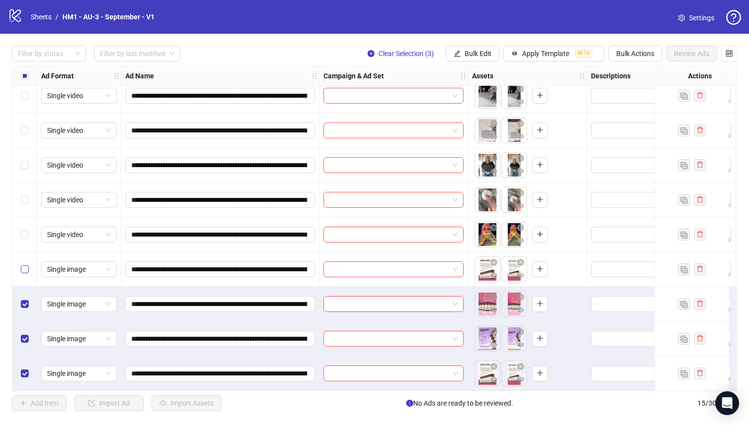
click at [23, 270] on label "Select row 12" at bounding box center [25, 269] width 8 height 11
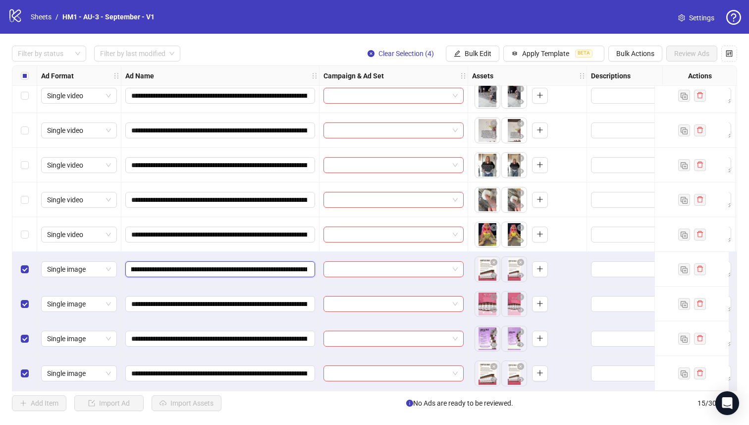
scroll to position [0, 166]
click at [248, 264] on input "**********" at bounding box center [219, 269] width 176 height 11
click at [476, 54] on span "Bulk Edit" at bounding box center [478, 54] width 27 height 8
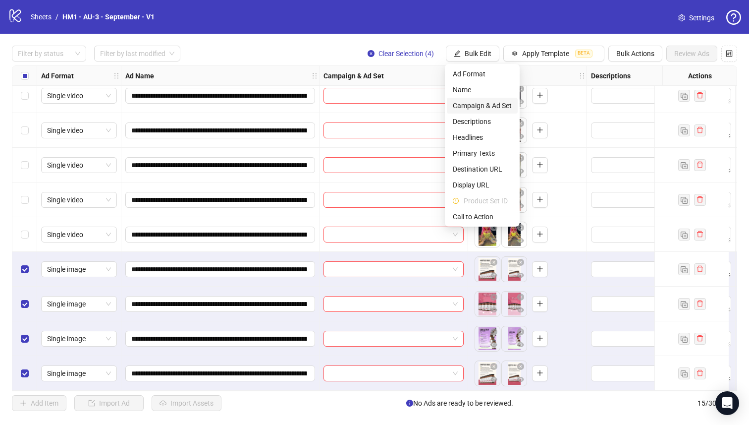
click at [481, 102] on span "Campaign & Ad Set" at bounding box center [482, 105] width 59 height 11
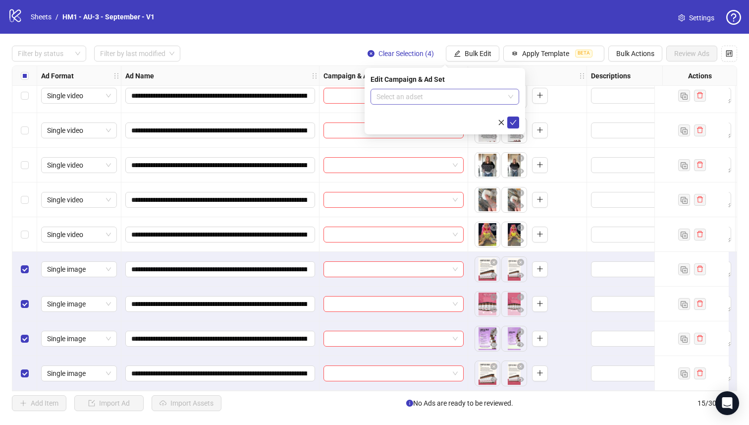
click at [479, 102] on input "search" at bounding box center [441, 96] width 128 height 15
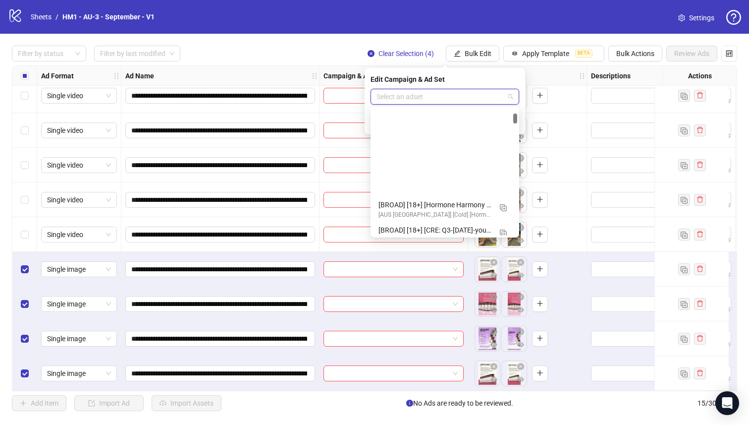
scroll to position [445, 0]
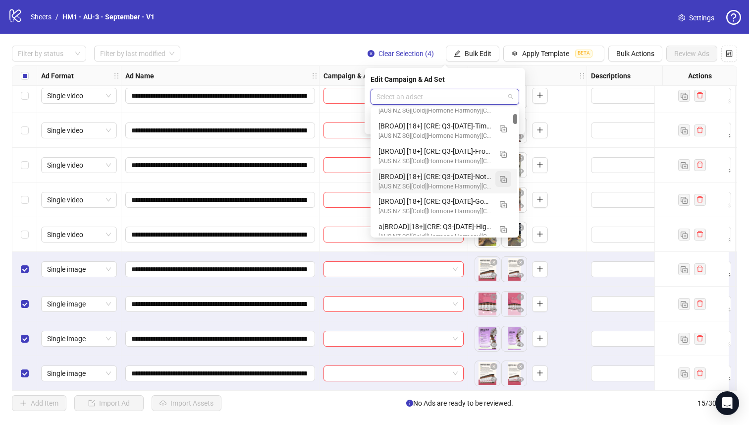
click at [505, 180] on img "button" at bounding box center [503, 179] width 7 height 7
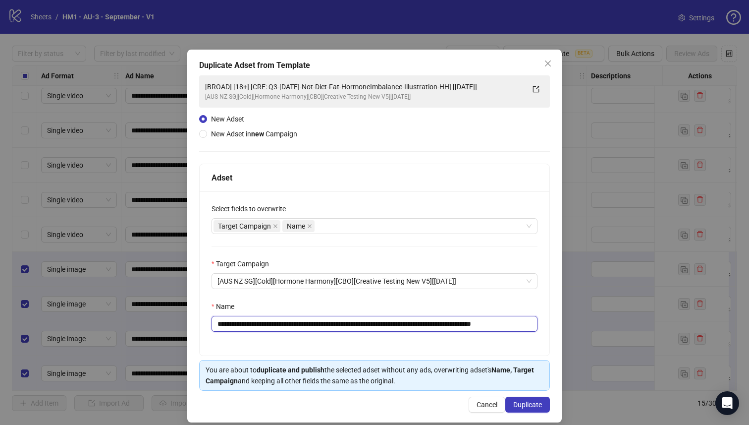
drag, startPoint x: 479, startPoint y: 325, endPoint x: 280, endPoint y: 326, distance: 198.7
click at [280, 326] on input "**********" at bounding box center [375, 324] width 326 height 16
paste input "text"
type input "**********"
click at [533, 400] on button "Duplicate" at bounding box center [527, 404] width 45 height 16
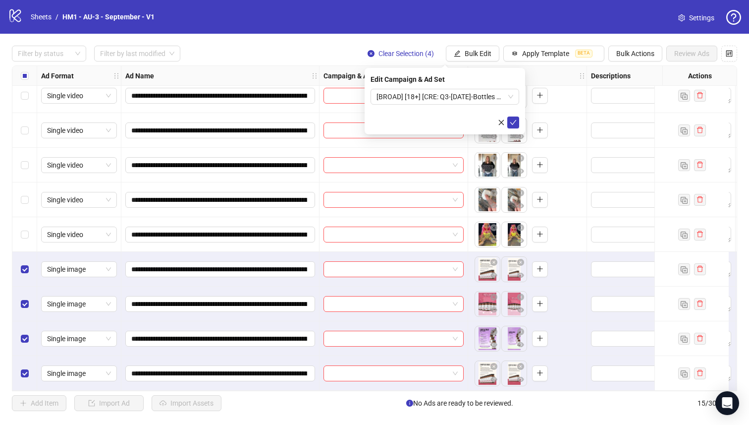
click at [490, 105] on form "[BROAD] [18+] [CRE: Q3-08-AUG-2025-Bottles Sold Every Hour-Text Only-HH] [5 Sep…" at bounding box center [445, 109] width 149 height 40
click at [490, 100] on span "[BROAD] [18+] [CRE: Q3-08-AUG-2025-Bottles Sold Every Hour-Text Only-HH] [5 Sep…" at bounding box center [445, 96] width 137 height 15
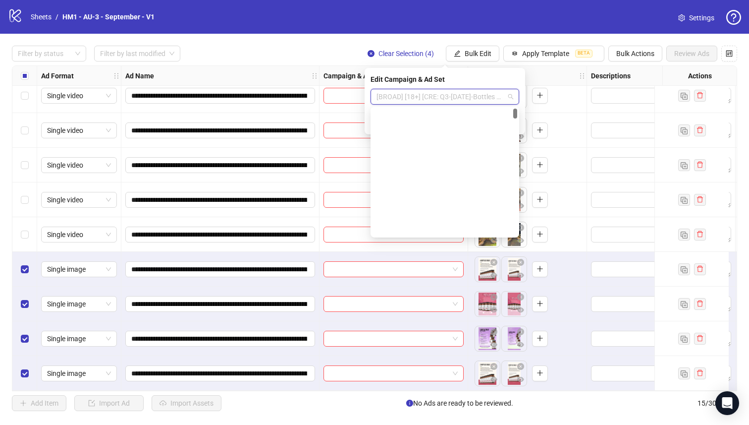
scroll to position [9, 0]
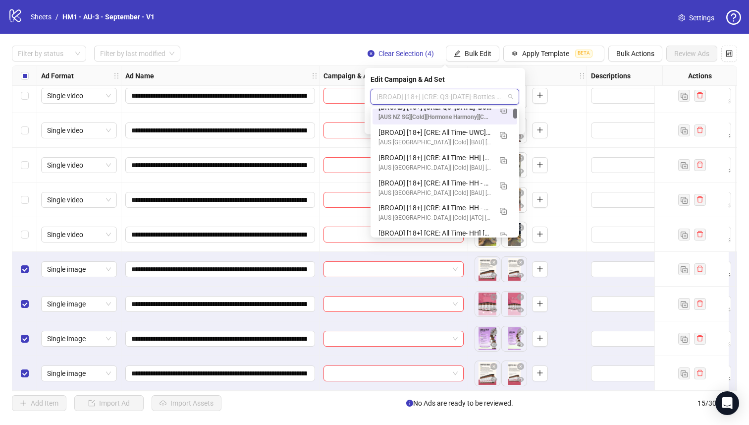
click at [483, 110] on div "[BROAD] [18+] [CRE: Q3-08-AUG-2025-Bottles Sold Every Hour-Text Only-HH] [5 Sep…" at bounding box center [435, 107] width 113 height 11
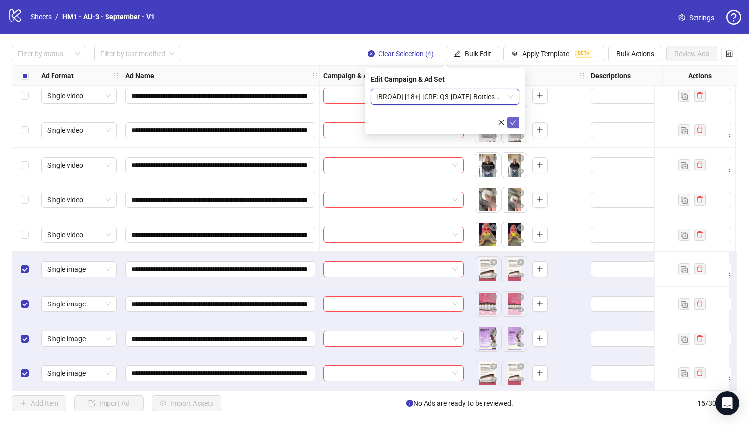
click at [513, 124] on icon "check" at bounding box center [513, 122] width 7 height 7
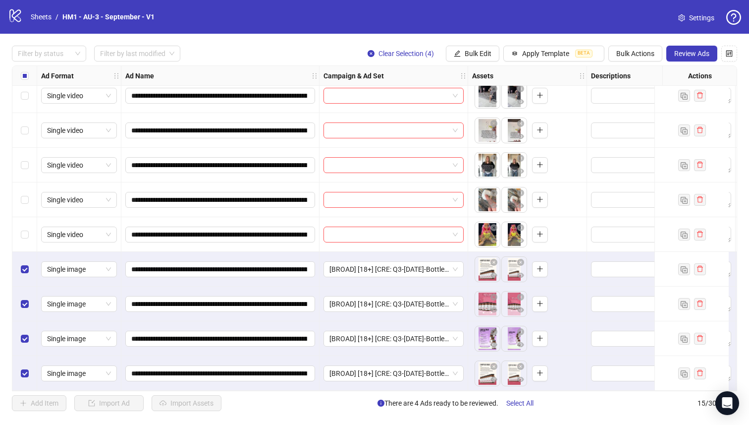
click at [27, 81] on div "Select all rows" at bounding box center [24, 76] width 25 height 20
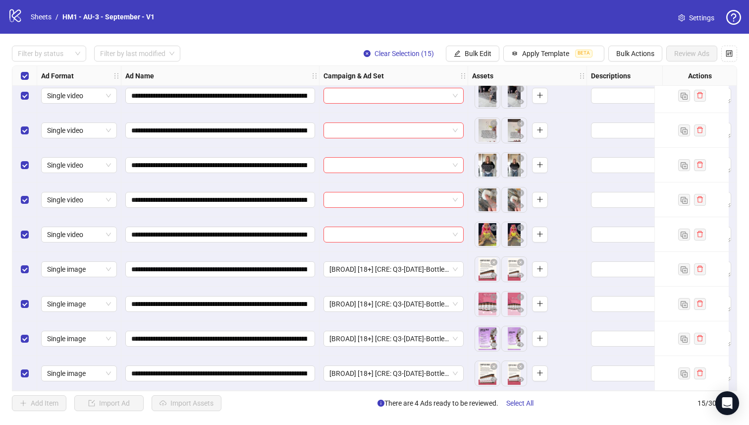
click at [27, 81] on div "Select all rows" at bounding box center [24, 76] width 25 height 20
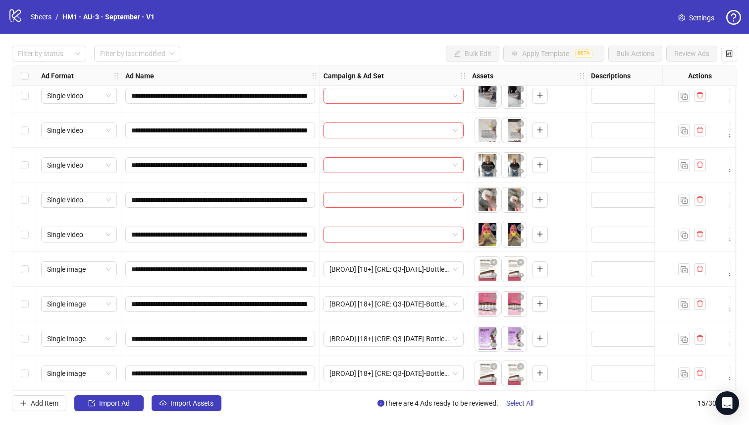
scroll to position [108, 0]
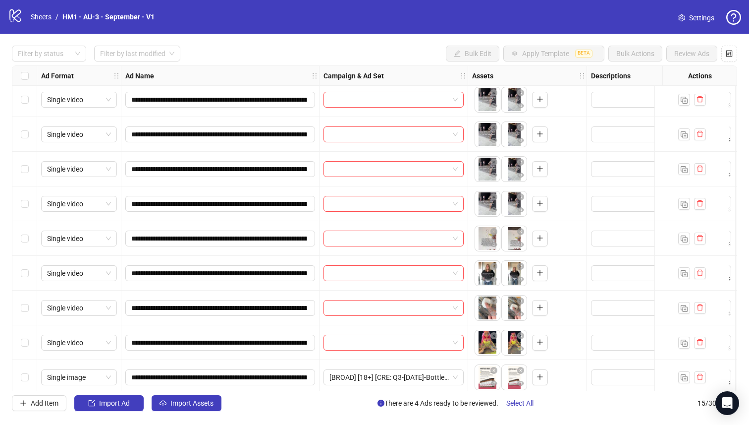
click at [29, 347] on div "Select row 11" at bounding box center [24, 342] width 25 height 35
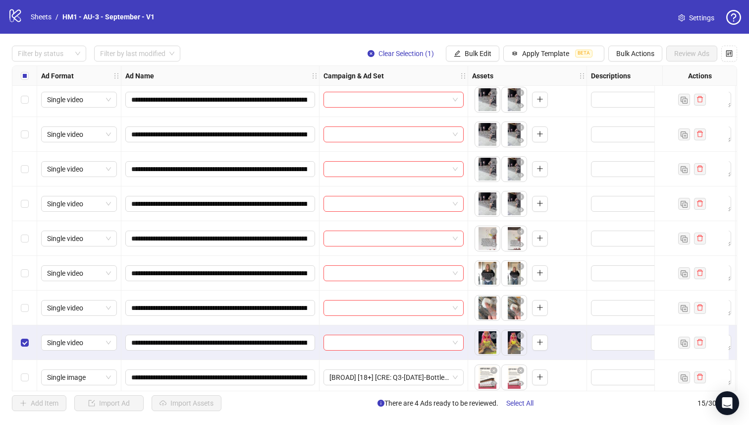
click at [28, 294] on div "Select row 10" at bounding box center [24, 307] width 25 height 35
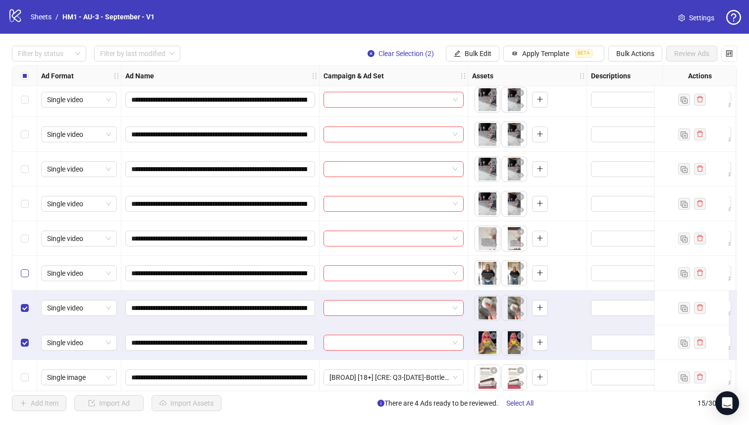
click at [27, 268] on label "Select row 9" at bounding box center [25, 273] width 8 height 11
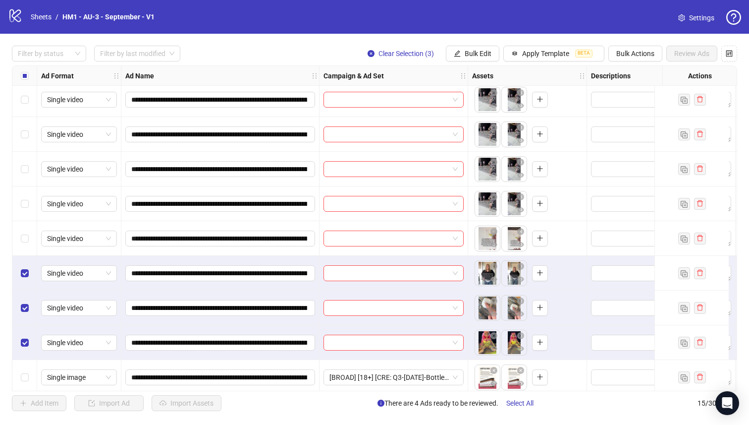
click at [28, 245] on div "Select row 8" at bounding box center [24, 238] width 25 height 35
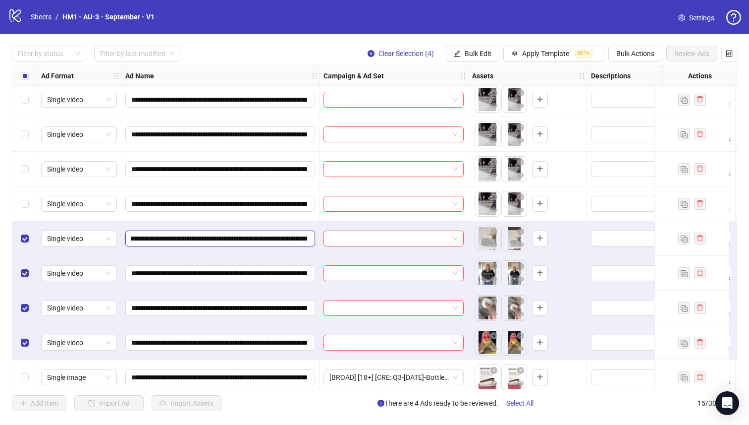
scroll to position [0, 159]
click at [237, 234] on input "**********" at bounding box center [219, 238] width 176 height 11
click at [479, 51] on span "Bulk Edit" at bounding box center [478, 54] width 27 height 8
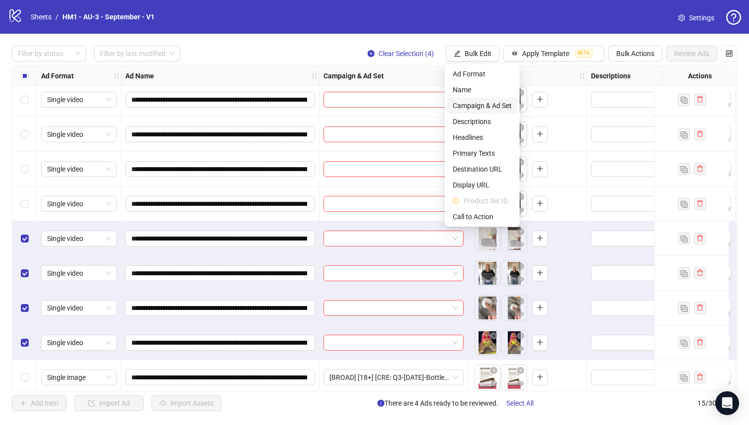
click at [491, 103] on span "Campaign & Ad Set" at bounding box center [482, 105] width 59 height 11
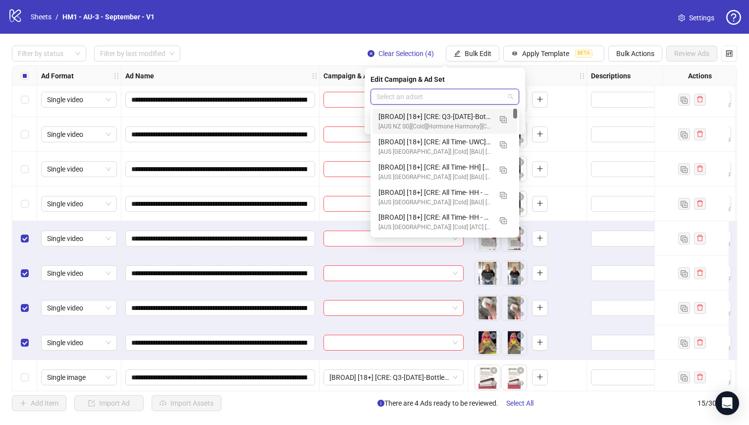
click at [478, 98] on input "search" at bounding box center [441, 96] width 128 height 15
click at [503, 114] on button "button" at bounding box center [503, 119] width 16 height 16
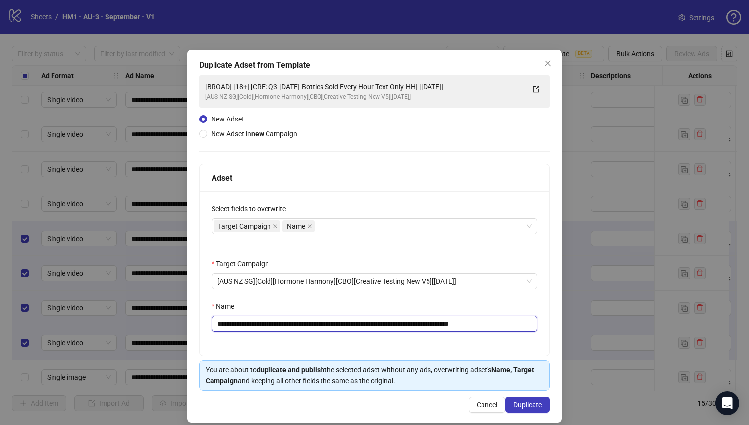
drag, startPoint x: 448, startPoint y: 324, endPoint x: 281, endPoint y: 329, distance: 166.5
click at [281, 329] on input "**********" at bounding box center [375, 324] width 326 height 16
paste input "text"
type input "**********"
click at [518, 402] on span "Duplicate" at bounding box center [527, 404] width 29 height 8
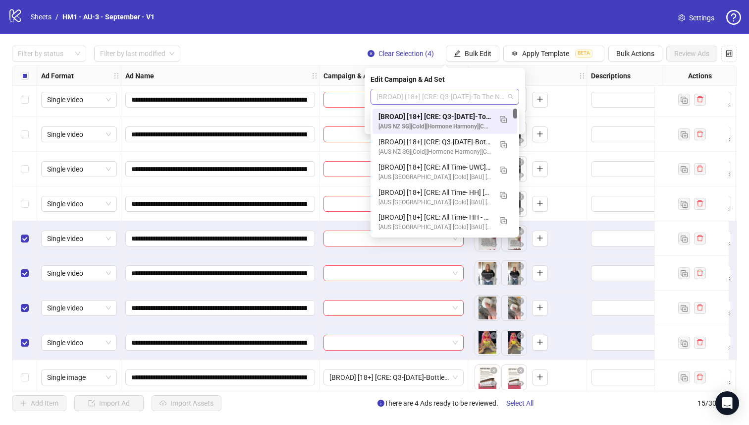
click at [445, 97] on span "[BROAD] [18+] [CRE: Q3-08-AUG-2025-To The Nutritionist-Text Overlay-HH] [5 Sept…" at bounding box center [445, 96] width 137 height 15
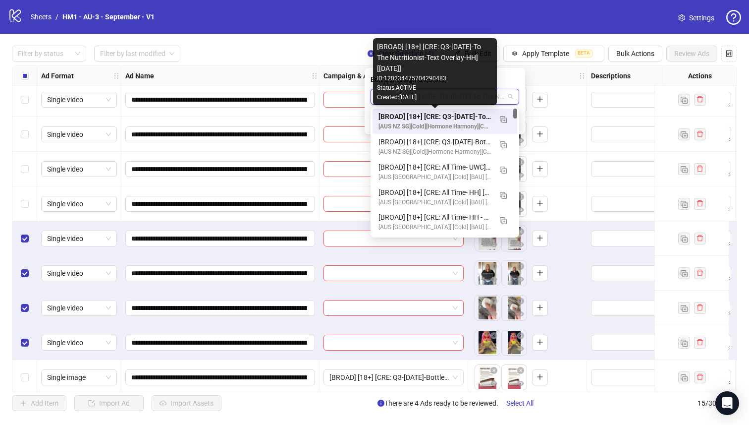
click at [453, 117] on div "[BROAD] [18+] [CRE: Q3-08-AUG-2025-To The Nutritionist-Text Overlay-HH] [5 Sept…" at bounding box center [435, 116] width 113 height 11
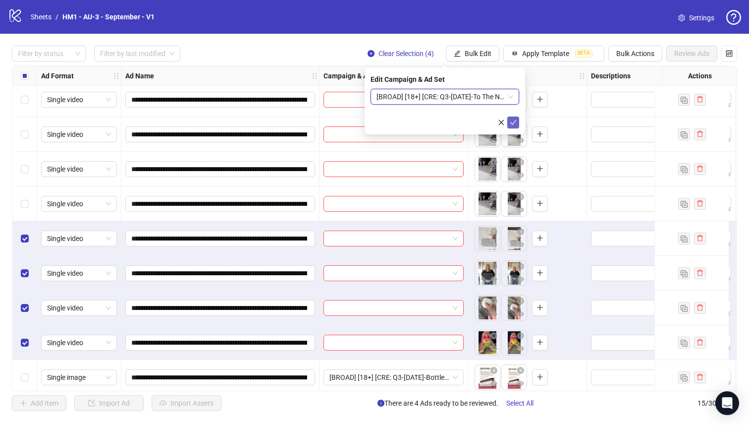
click at [510, 121] on icon "check" at bounding box center [513, 122] width 7 height 7
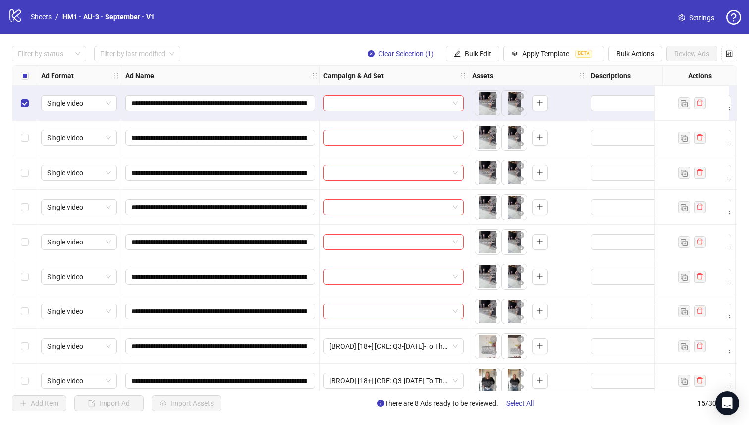
click at [30, 144] on div "Select row 2" at bounding box center [24, 137] width 25 height 35
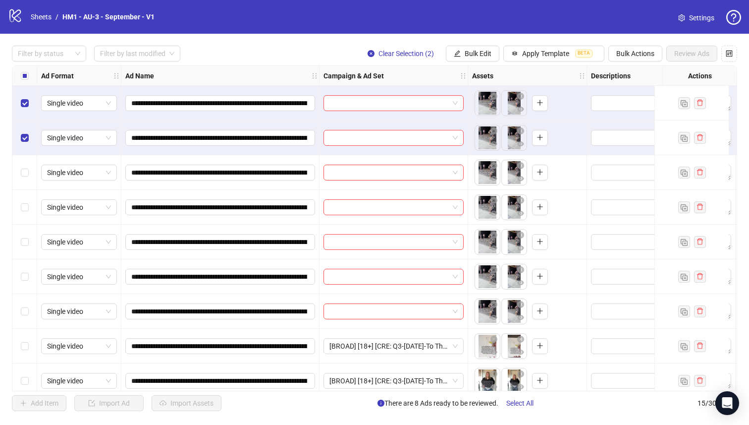
click at [28, 179] on div "Select row 3" at bounding box center [24, 172] width 25 height 35
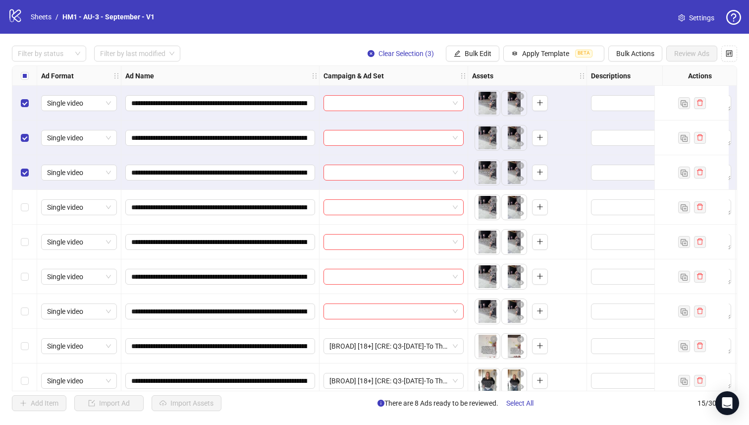
click at [24, 188] on div "Select row 3" at bounding box center [24, 172] width 25 height 35
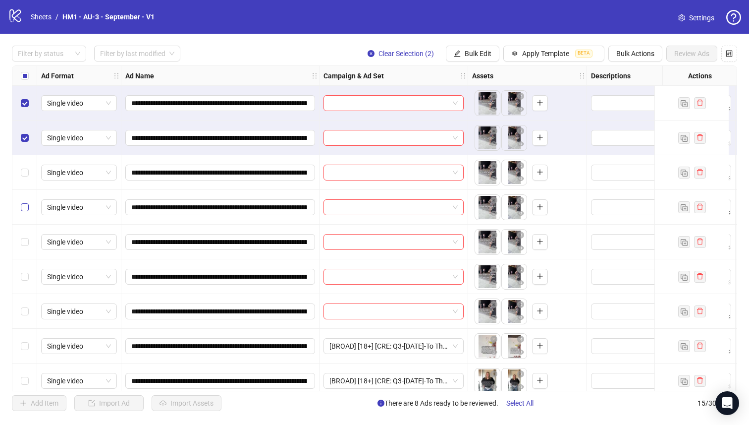
click at [28, 202] on label "Select row 4" at bounding box center [25, 207] width 8 height 11
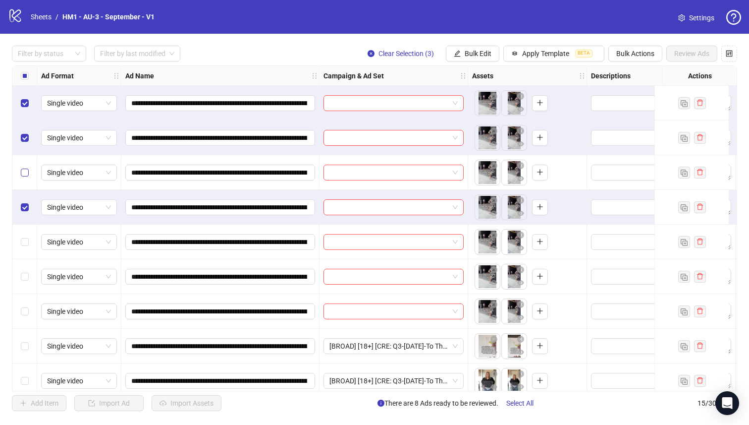
click at [28, 176] on label "Select row 3" at bounding box center [25, 172] width 8 height 11
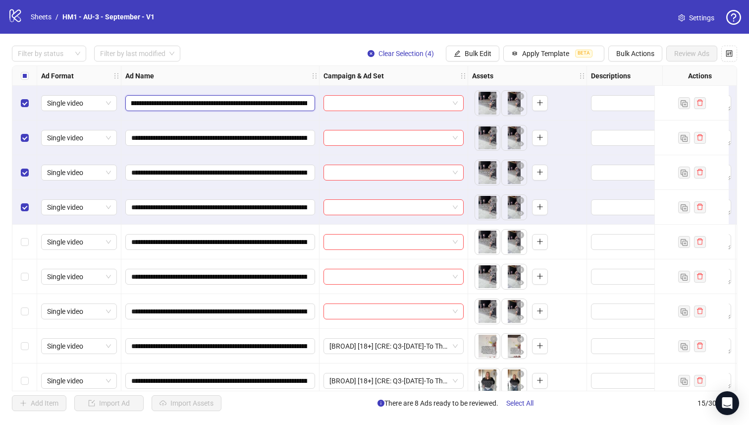
scroll to position [0, 58]
drag, startPoint x: 235, startPoint y: 103, endPoint x: 254, endPoint y: 103, distance: 18.8
click at [254, 103] on input "**********" at bounding box center [219, 103] width 176 height 11
click at [480, 55] on span "Bulk Edit" at bounding box center [478, 54] width 27 height 8
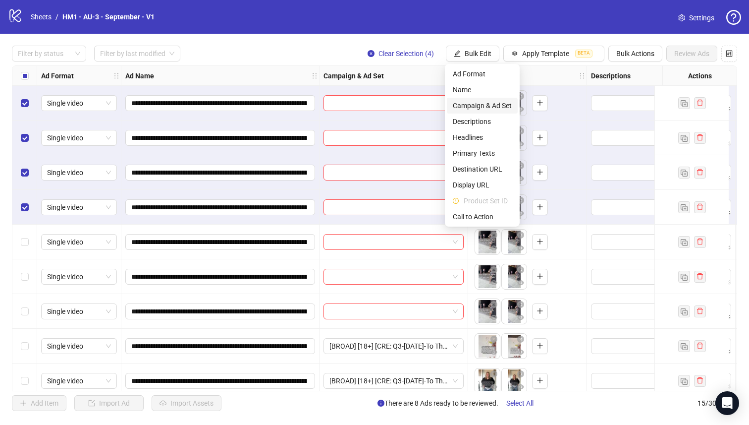
click at [490, 100] on span "Campaign & Ad Set" at bounding box center [482, 105] width 59 height 11
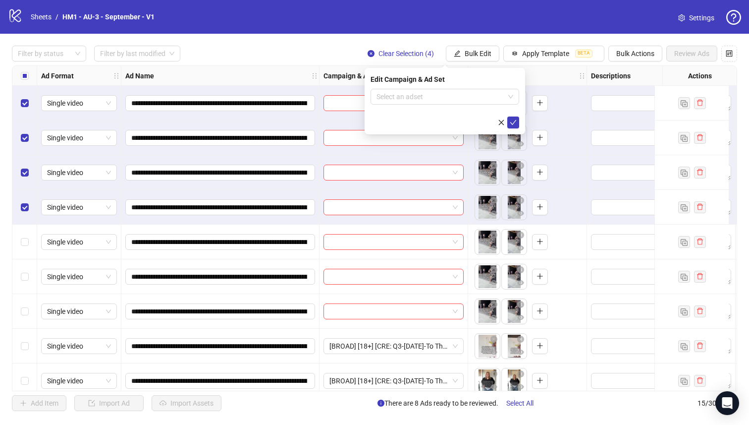
click at [490, 100] on input "search" at bounding box center [441, 96] width 128 height 15
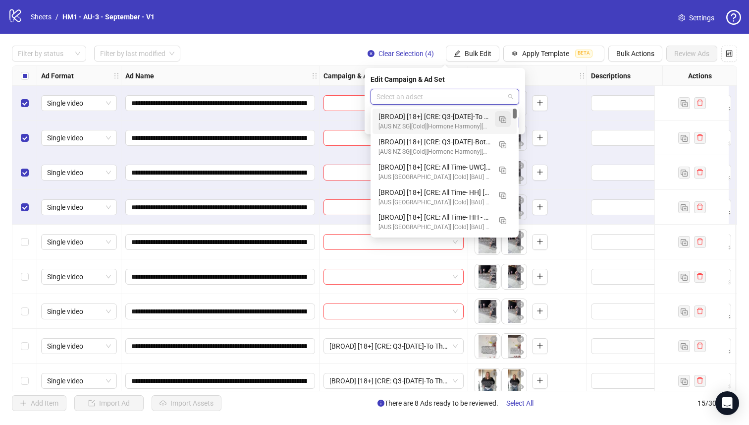
click at [502, 118] on img "button" at bounding box center [502, 119] width 7 height 7
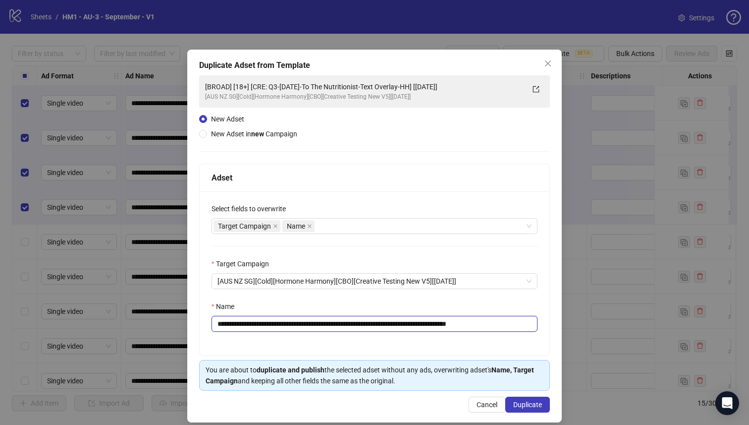
drag, startPoint x: 441, startPoint y: 326, endPoint x: 280, endPoint y: 328, distance: 161.0
click at [280, 328] on input "**********" at bounding box center [375, 324] width 326 height 16
paste input "text"
type input "**********"
click at [535, 407] on span "Duplicate" at bounding box center [527, 404] width 29 height 8
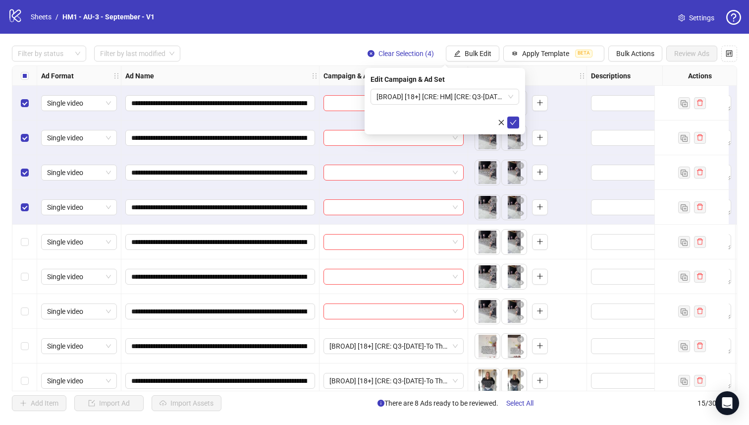
click at [447, 107] on form "[BROAD] [18+] [CRE: HM] [CRE: Q3-08-AUG-2025-POV-HH] [5 Sept 2025]" at bounding box center [445, 109] width 149 height 40
click at [447, 97] on span "[BROAD] [18+] [CRE: HM] [CRE: Q3-08-AUG-2025-POV-HH] [5 Sept 2025]" at bounding box center [445, 96] width 137 height 15
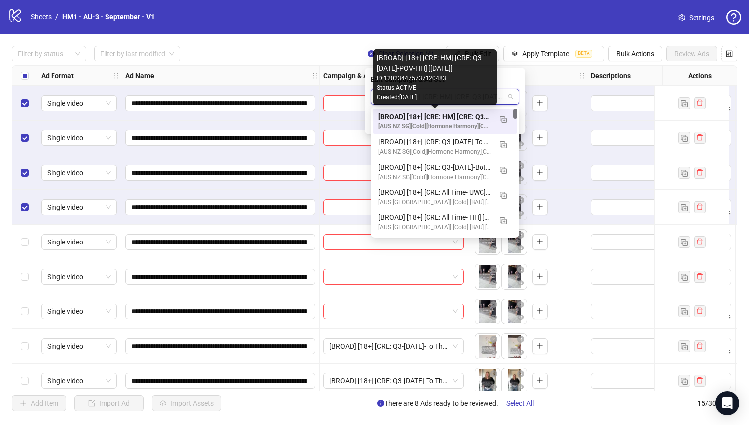
click at [459, 114] on div "[BROAD] [18+] [CRE: HM] [CRE: Q3-08-AUG-2025-POV-HH] [5 Sept 2025]" at bounding box center [435, 116] width 113 height 11
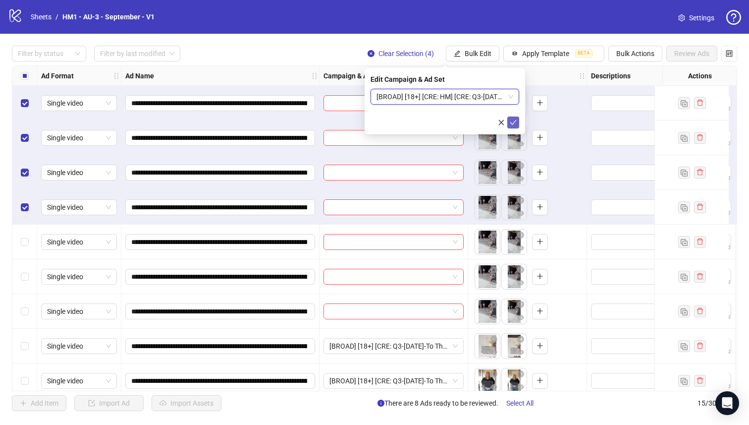
click at [513, 120] on icon "check" at bounding box center [513, 122] width 7 height 7
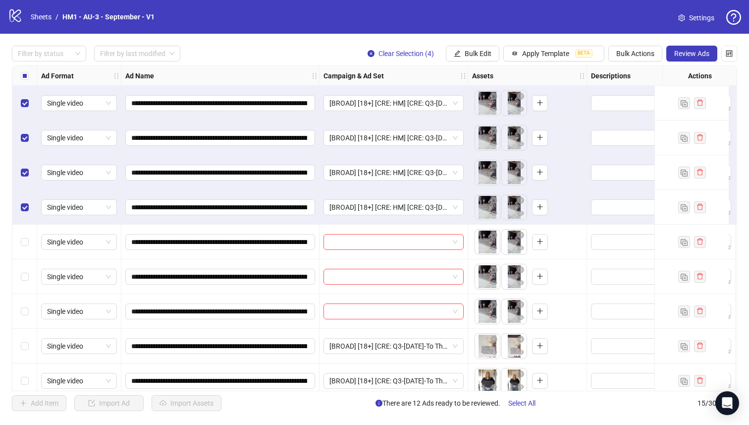
click at [15, 74] on div "Select all rows" at bounding box center [24, 76] width 25 height 20
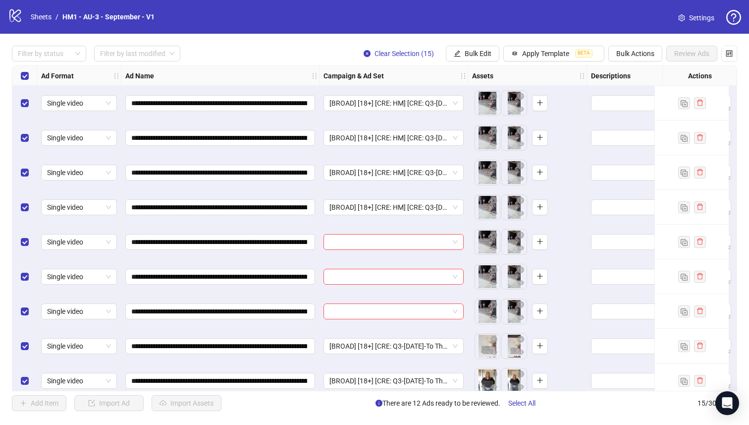
click at [15, 74] on div "Select all rows" at bounding box center [24, 76] width 25 height 20
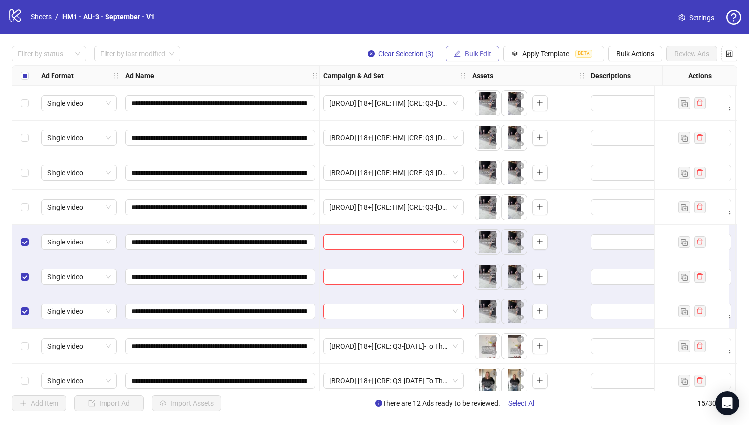
click at [472, 53] on span "Bulk Edit" at bounding box center [478, 54] width 27 height 8
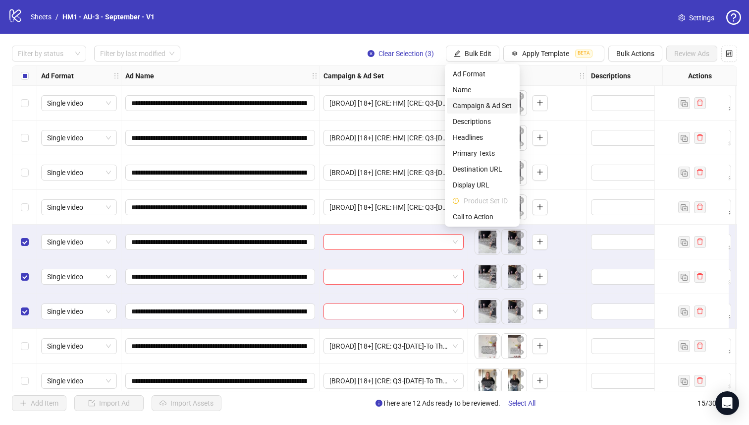
click at [478, 100] on span "Campaign & Ad Set" at bounding box center [482, 105] width 59 height 11
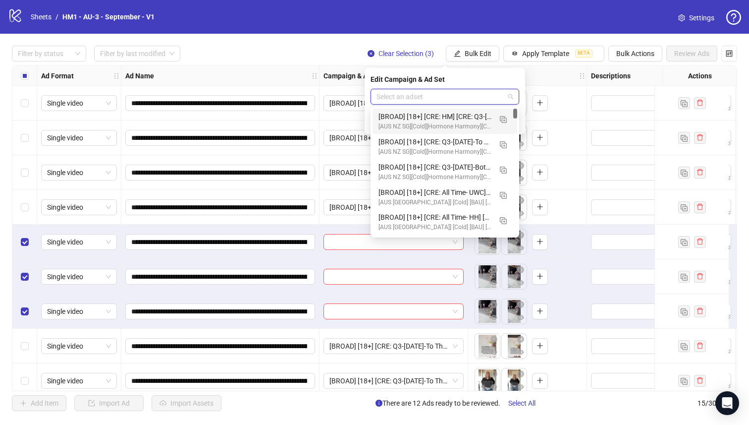
click at [466, 99] on input "search" at bounding box center [441, 96] width 128 height 15
click at [502, 121] on img "button" at bounding box center [503, 119] width 7 height 7
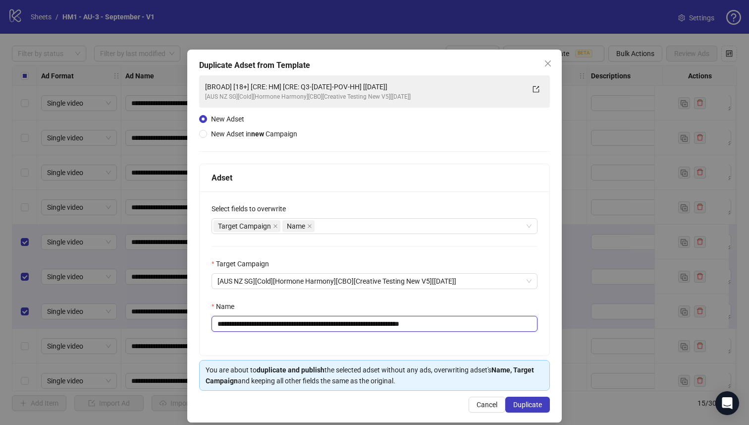
drag, startPoint x: 290, startPoint y: 325, endPoint x: 283, endPoint y: 325, distance: 6.9
click at [283, 325] on input "**********" at bounding box center [375, 324] width 326 height 16
click at [294, 327] on input "**********" at bounding box center [375, 324] width 326 height 16
drag, startPoint x: 407, startPoint y: 322, endPoint x: 488, endPoint y: 329, distance: 80.6
click at [488, 329] on input "**********" at bounding box center [375, 324] width 326 height 16
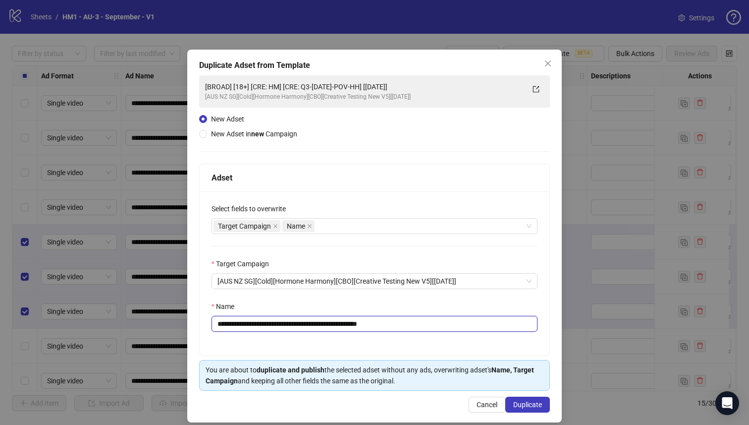
type input "**********"
click at [373, 334] on div "**********" at bounding box center [375, 273] width 350 height 164
click at [526, 404] on span "Duplicate" at bounding box center [527, 404] width 29 height 8
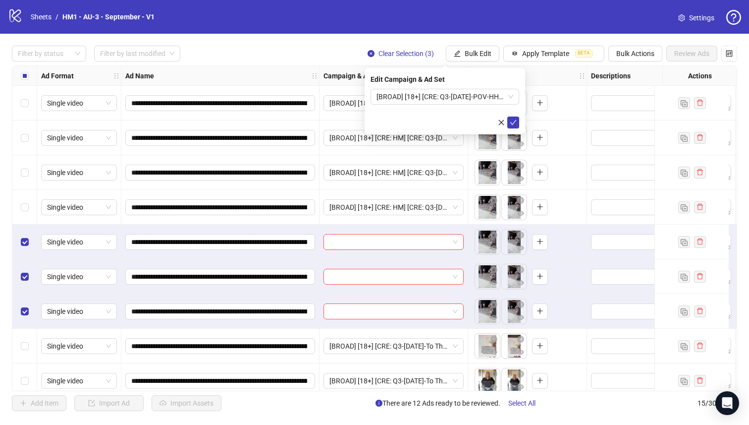
click at [512, 87] on div "Edit Campaign & Ad Set [BROAD] [18+] [CRE: Q3-08-AUG-2025-POV-HH] [5 Sept 2025]" at bounding box center [445, 101] width 161 height 66
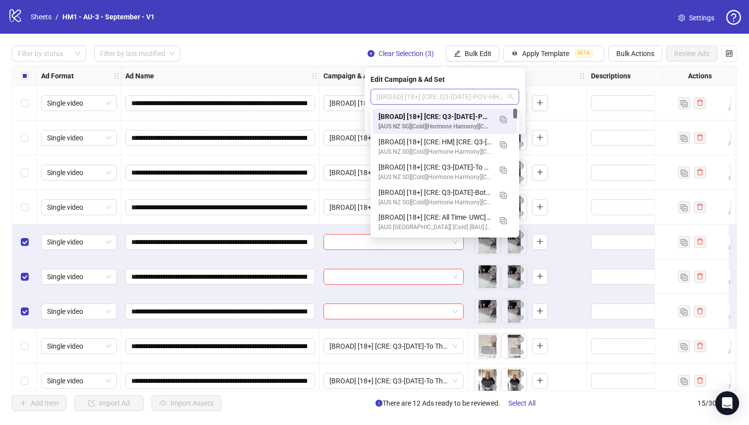
click at [502, 92] on span "[BROAD] [18+] [CRE: Q3-08-AUG-2025-POV-HH] [5 Sept 2025]" at bounding box center [445, 96] width 137 height 15
click at [480, 113] on div "[BROAD] [18+] [CRE: Q3-08-AUG-2025-POV-HH] [5 Sept 2025]" at bounding box center [435, 116] width 113 height 11
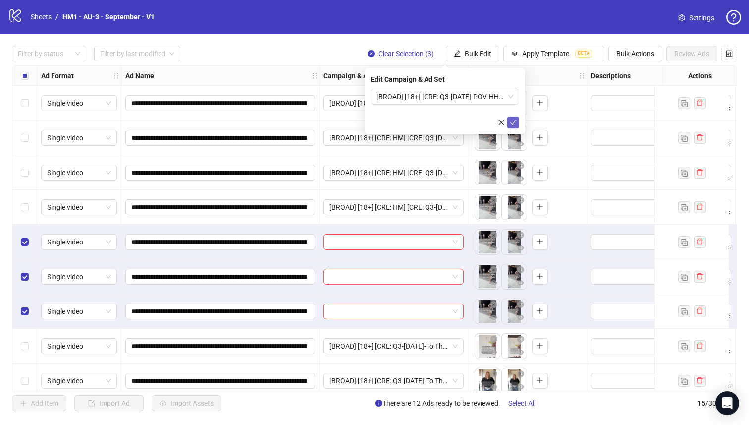
click at [510, 120] on icon "check" at bounding box center [513, 122] width 7 height 7
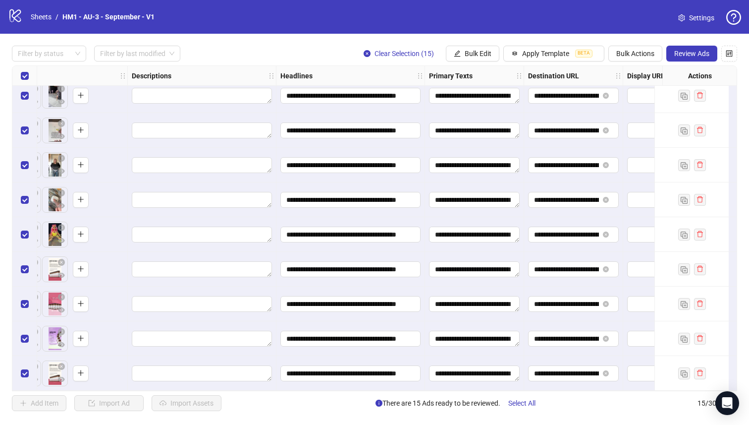
scroll to position [219, 477]
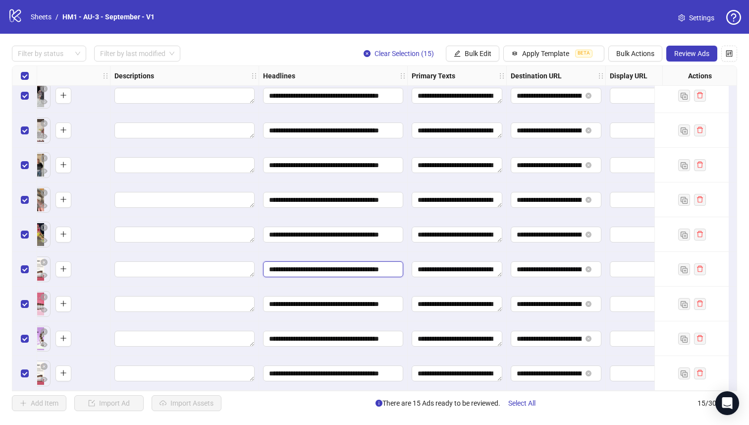
click at [300, 269] on input "**********" at bounding box center [332, 269] width 126 height 11
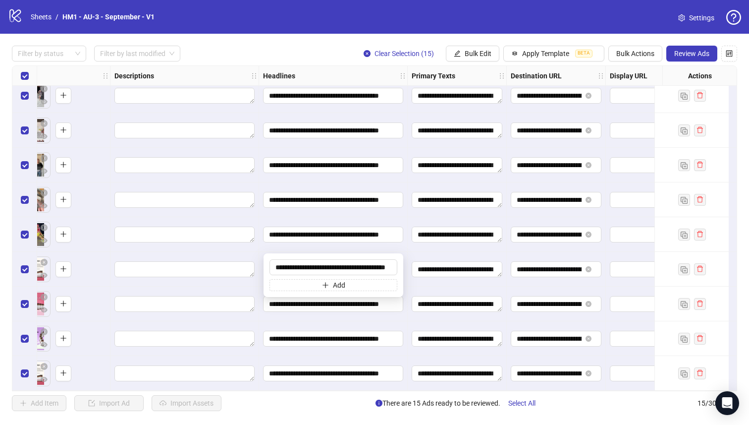
scroll to position [0, 20]
click at [556, 51] on span "Apply Template" at bounding box center [545, 54] width 47 height 8
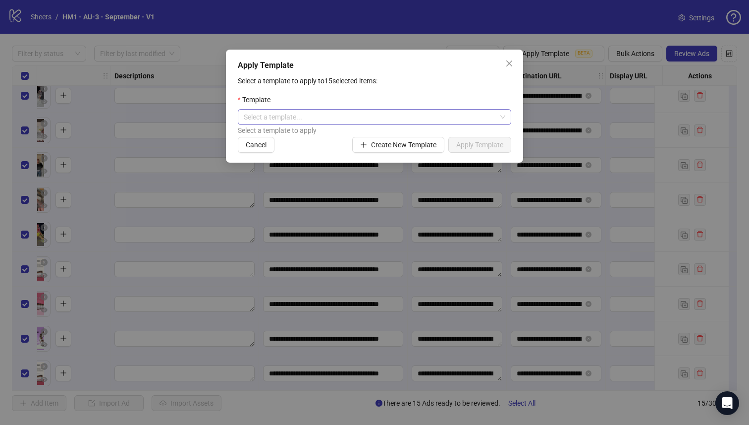
click at [451, 115] on input "search" at bounding box center [370, 117] width 253 height 15
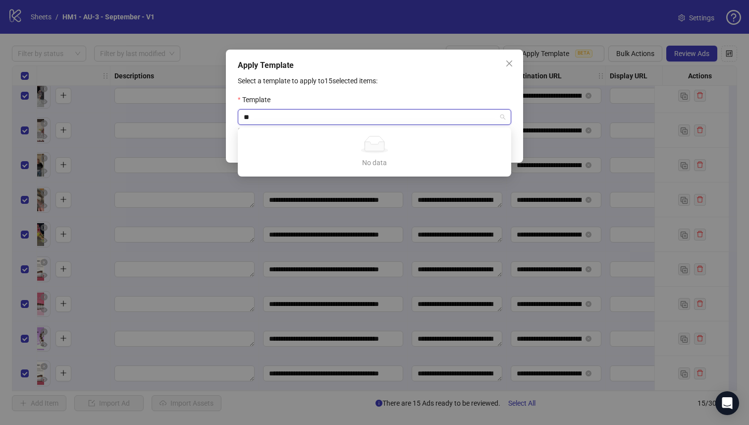
type input "*"
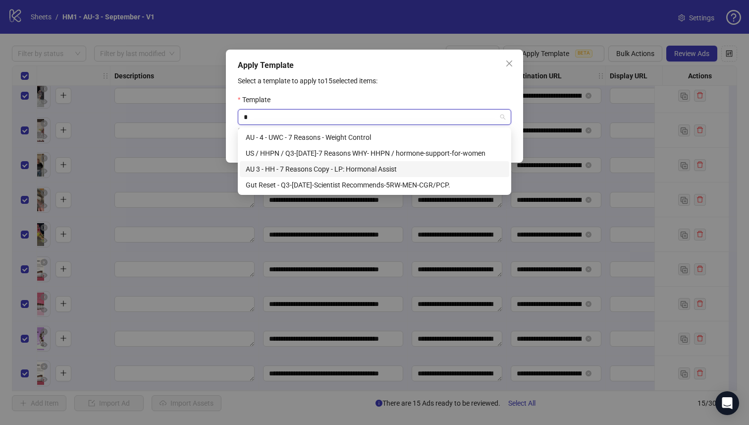
click at [405, 171] on div "AU 3 - HH - 7 Reasons Copy - LP: Hormonal Assist" at bounding box center [375, 169] width 258 height 11
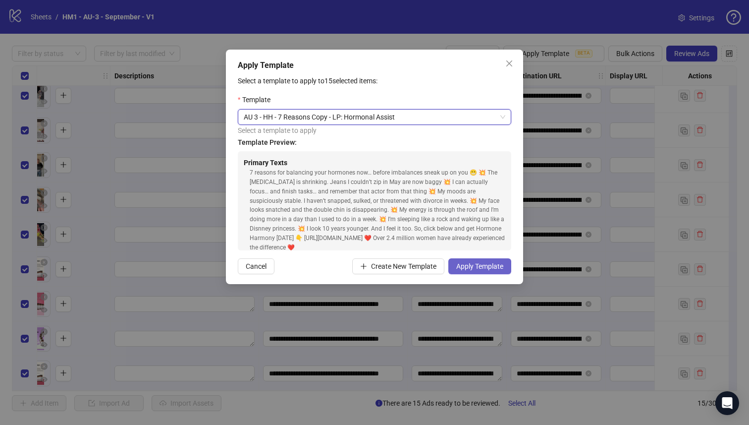
click at [482, 261] on button "Apply Template" at bounding box center [479, 266] width 63 height 16
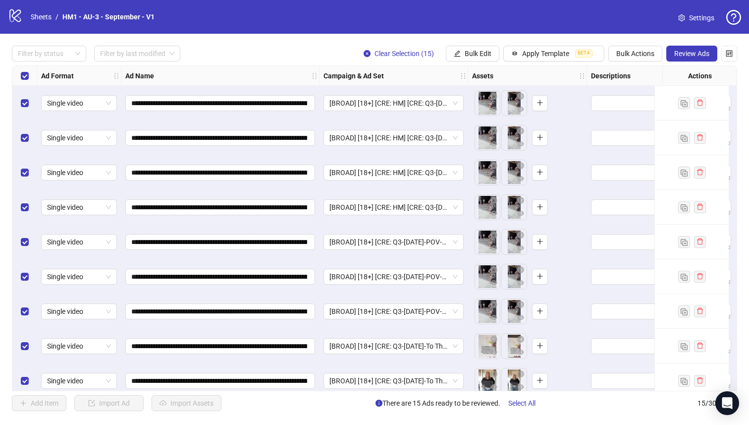
click at [678, 64] on div "**********" at bounding box center [374, 228] width 749 height 389
click at [676, 54] on span "Review Ads" at bounding box center [691, 54] width 35 height 8
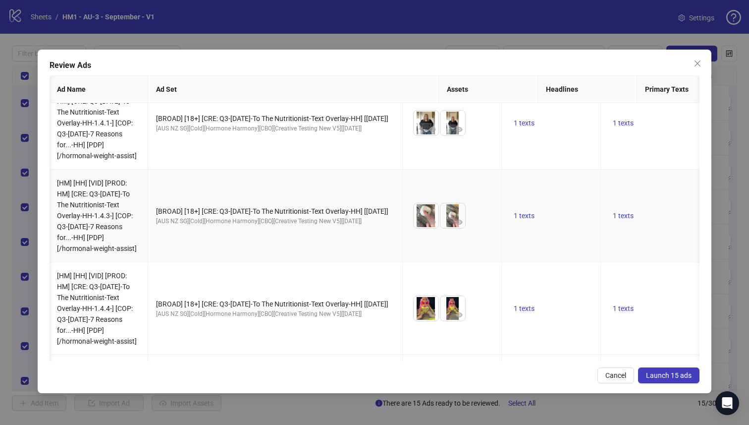
scroll to position [1055, 1]
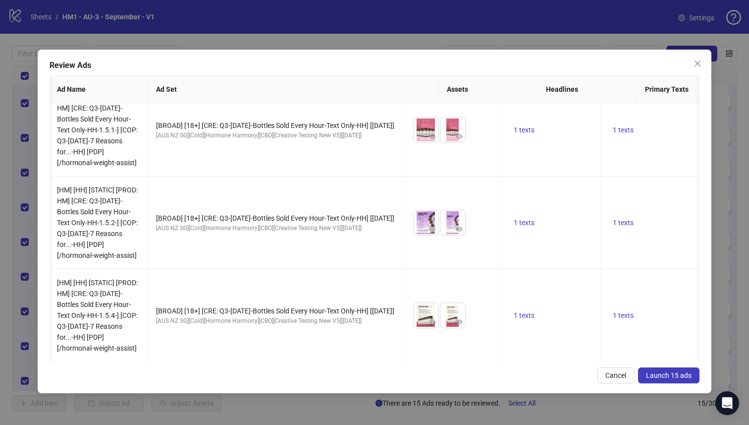
click at [674, 378] on span "Launch 15 ads" at bounding box center [669, 375] width 46 height 8
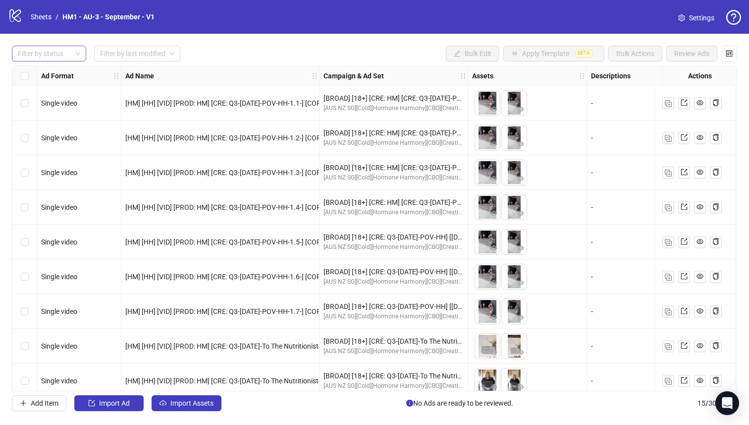
click at [70, 46] on div "Filter by status" at bounding box center [49, 54] width 74 height 16
click at [64, 84] on div "Launched" at bounding box center [49, 90] width 70 height 16
click at [61, 75] on div "Draft" at bounding box center [49, 73] width 58 height 11
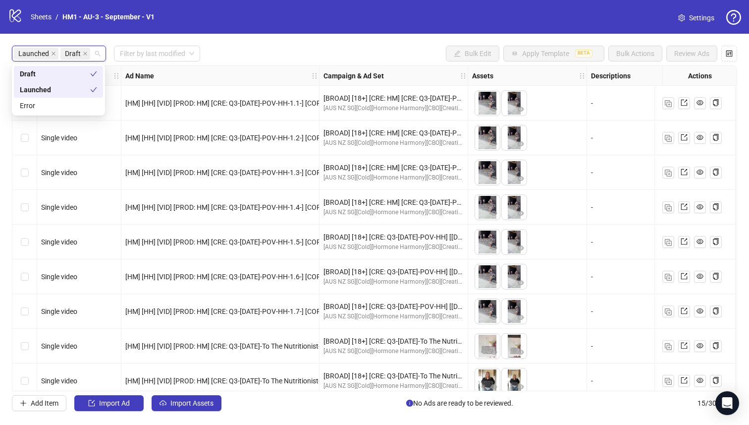
click at [60, 86] on div "Launched" at bounding box center [55, 89] width 70 height 11
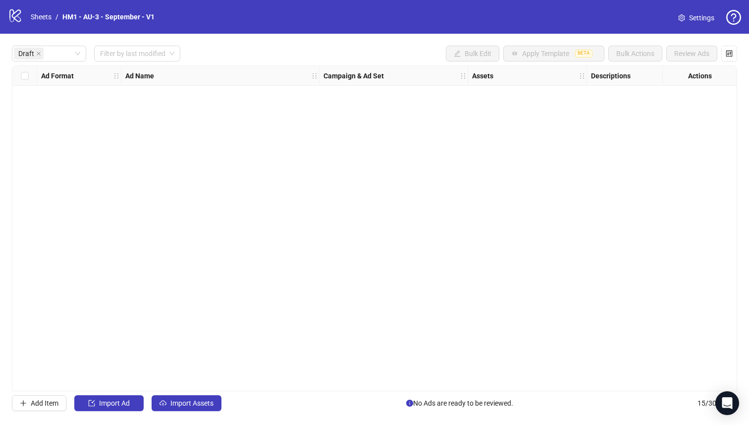
click at [396, 68] on div "Campaign & Ad Set" at bounding box center [394, 76] width 149 height 20
